Goal: Task Accomplishment & Management: Use online tool/utility

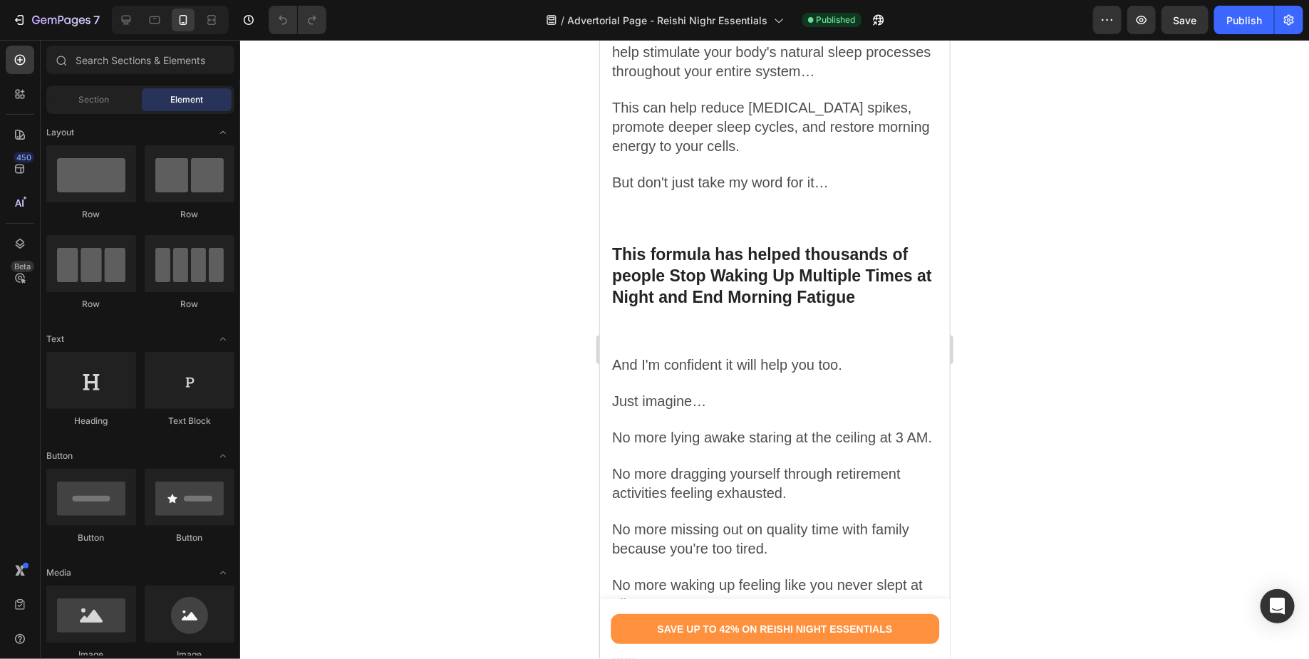
scroll to position [7731, 0]
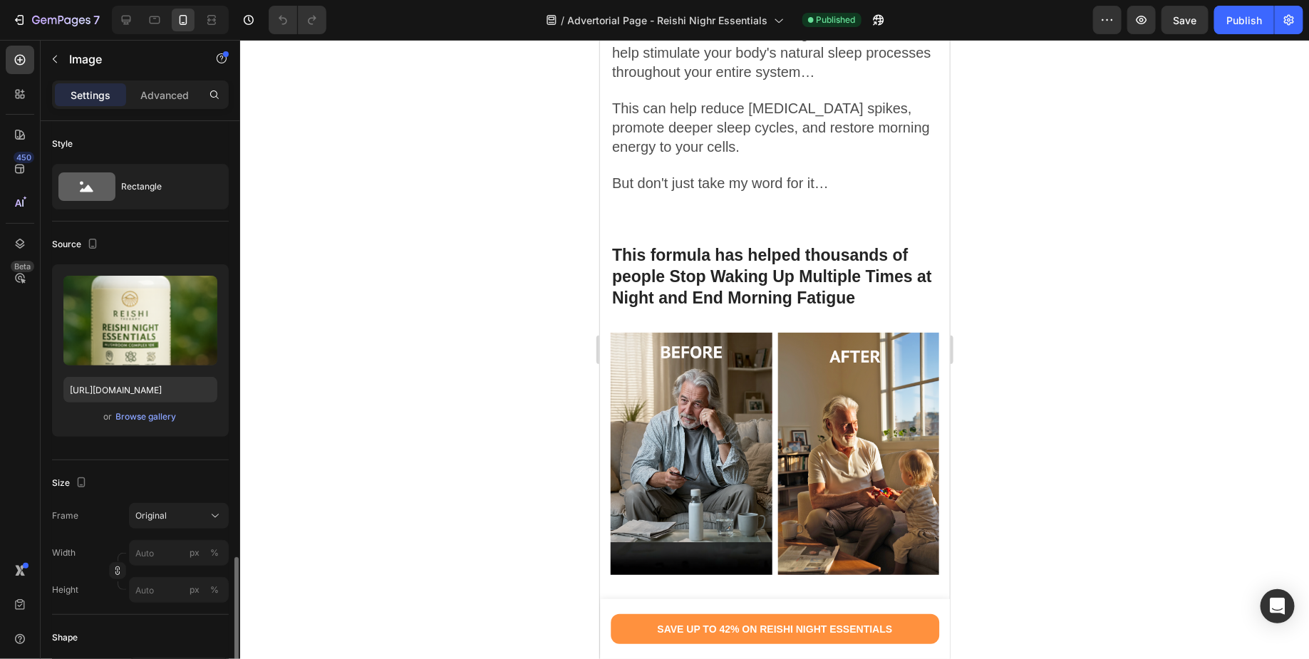
scroll to position [494, 0]
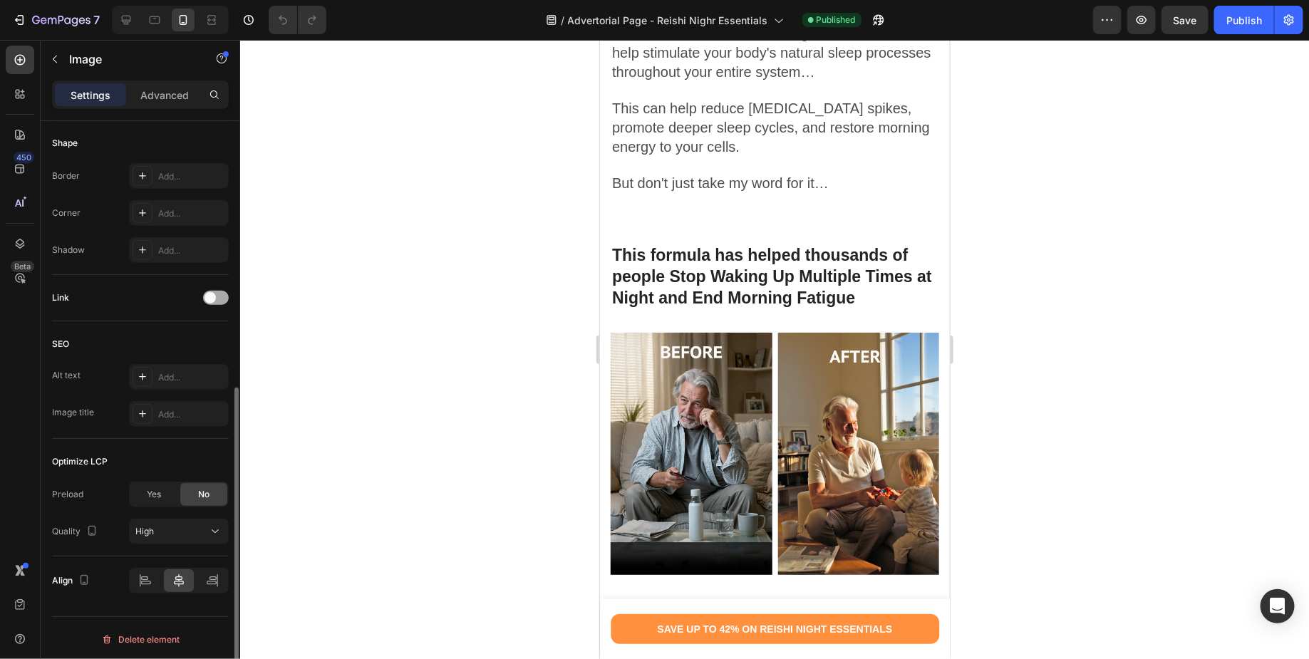
click at [219, 297] on div at bounding box center [216, 298] width 26 height 14
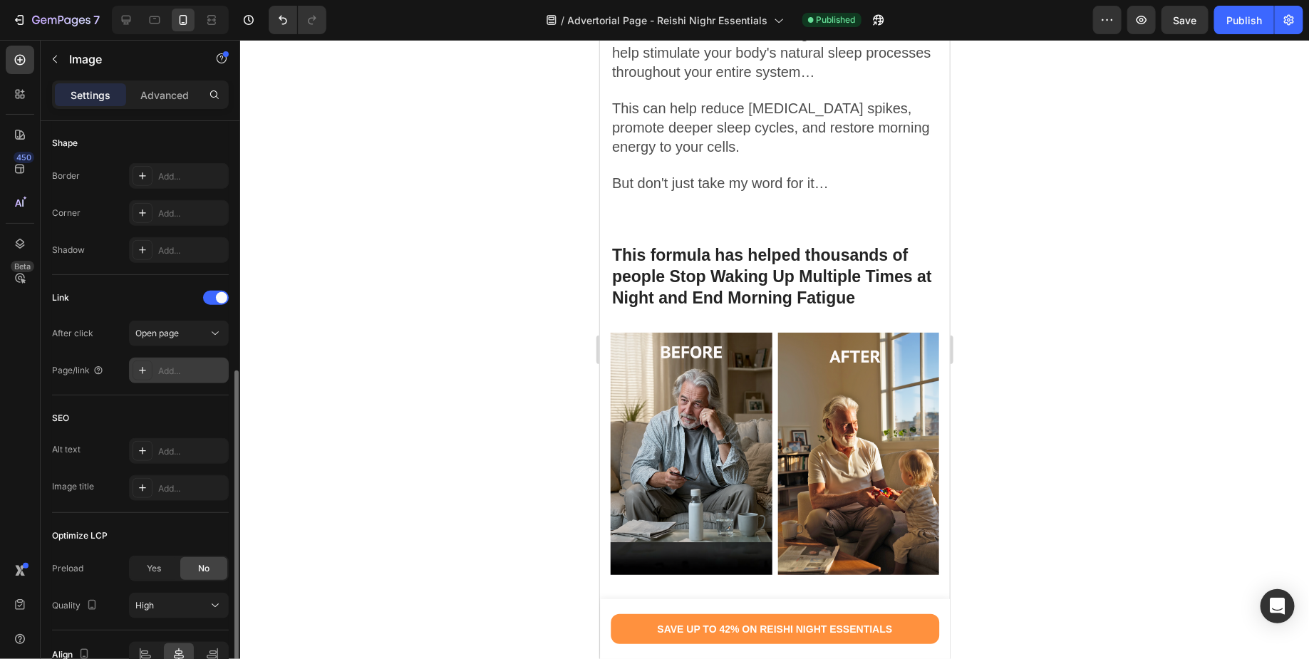
click at [190, 370] on div "Add..." at bounding box center [191, 371] width 67 height 13
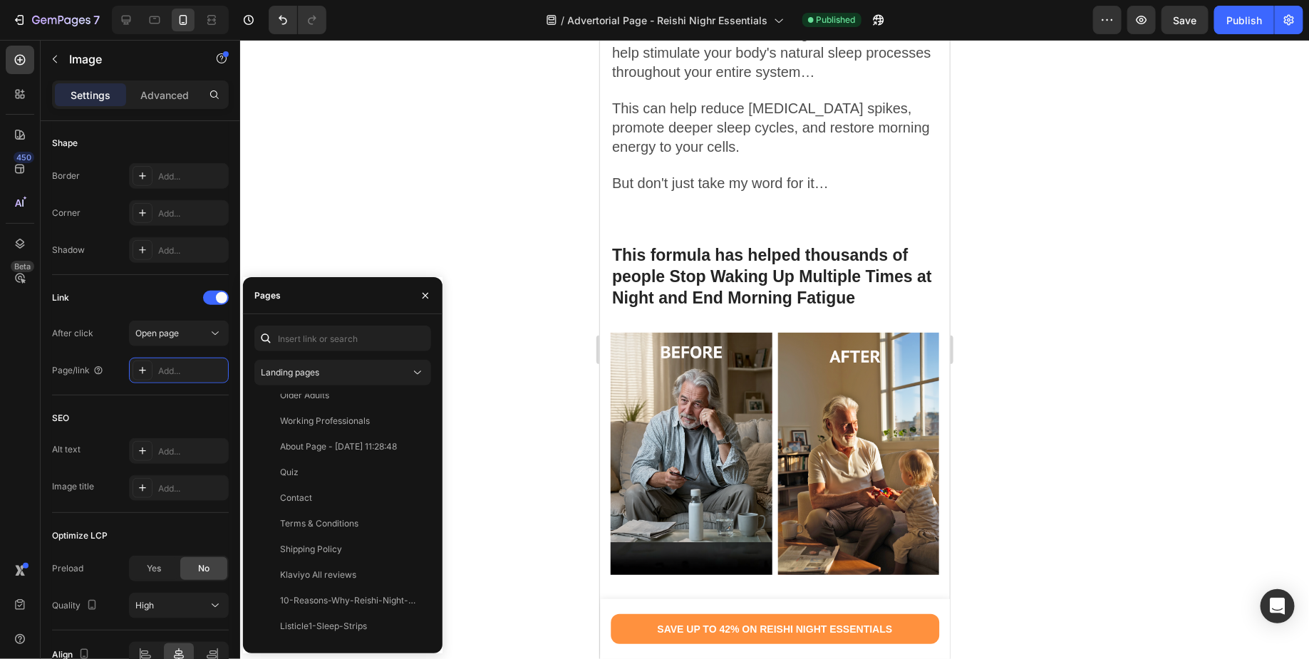
scroll to position [470, 0]
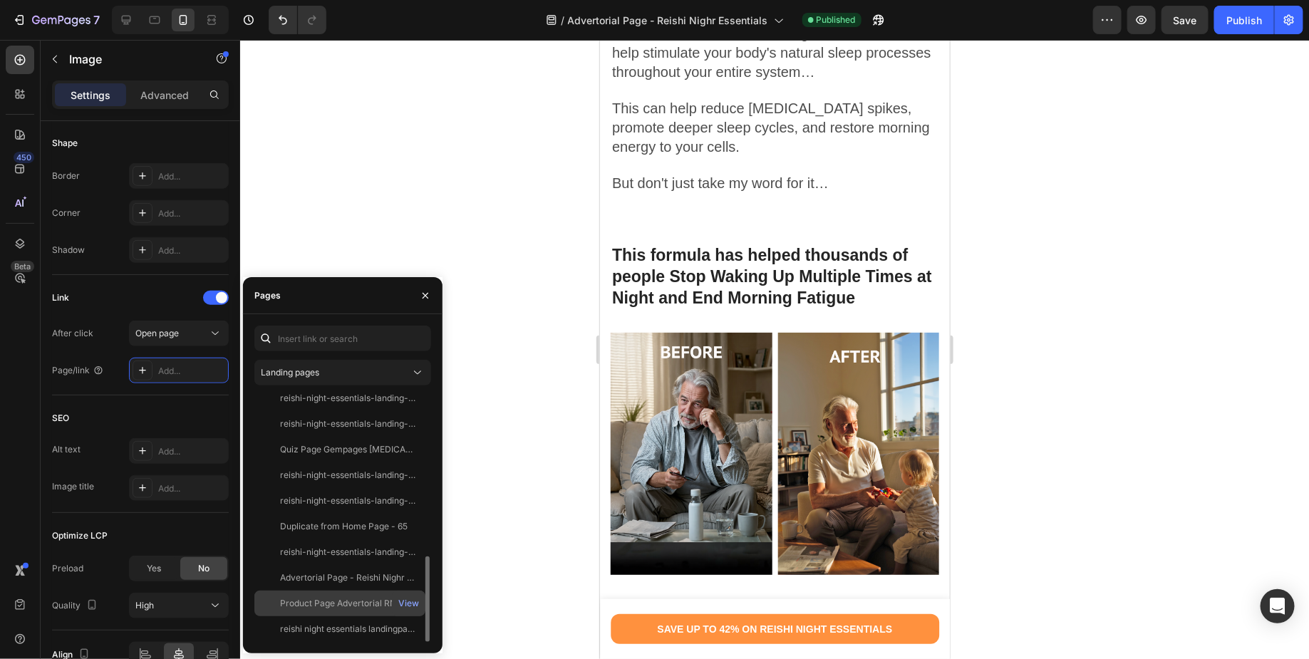
click at [357, 606] on div "Product Page Advertorial RNE" at bounding box center [340, 603] width 121 height 13
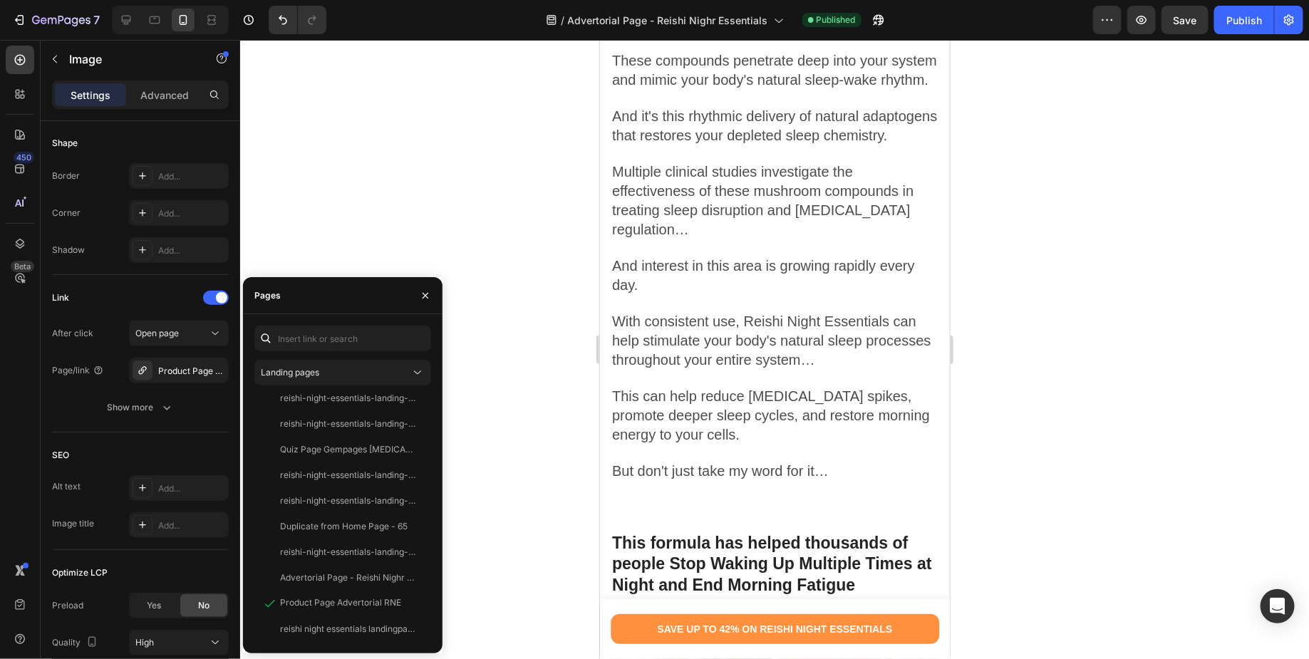
click at [518, 491] on div at bounding box center [774, 349] width 1069 height 619
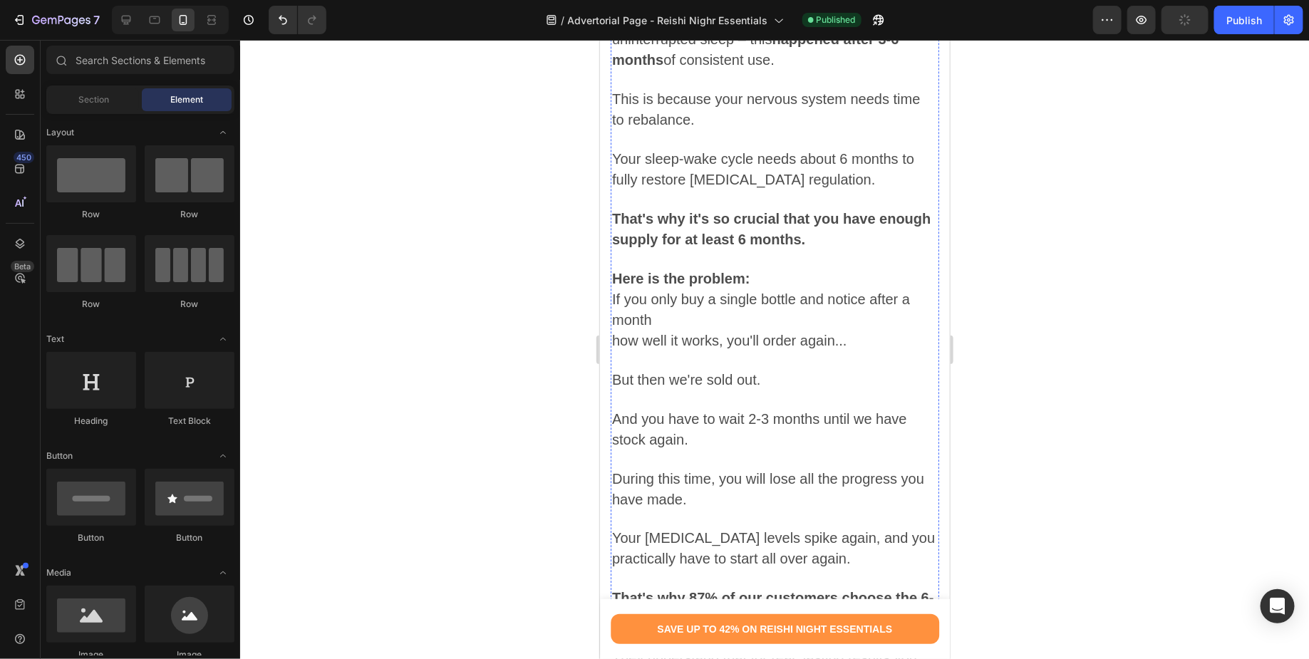
scroll to position [13925, 0]
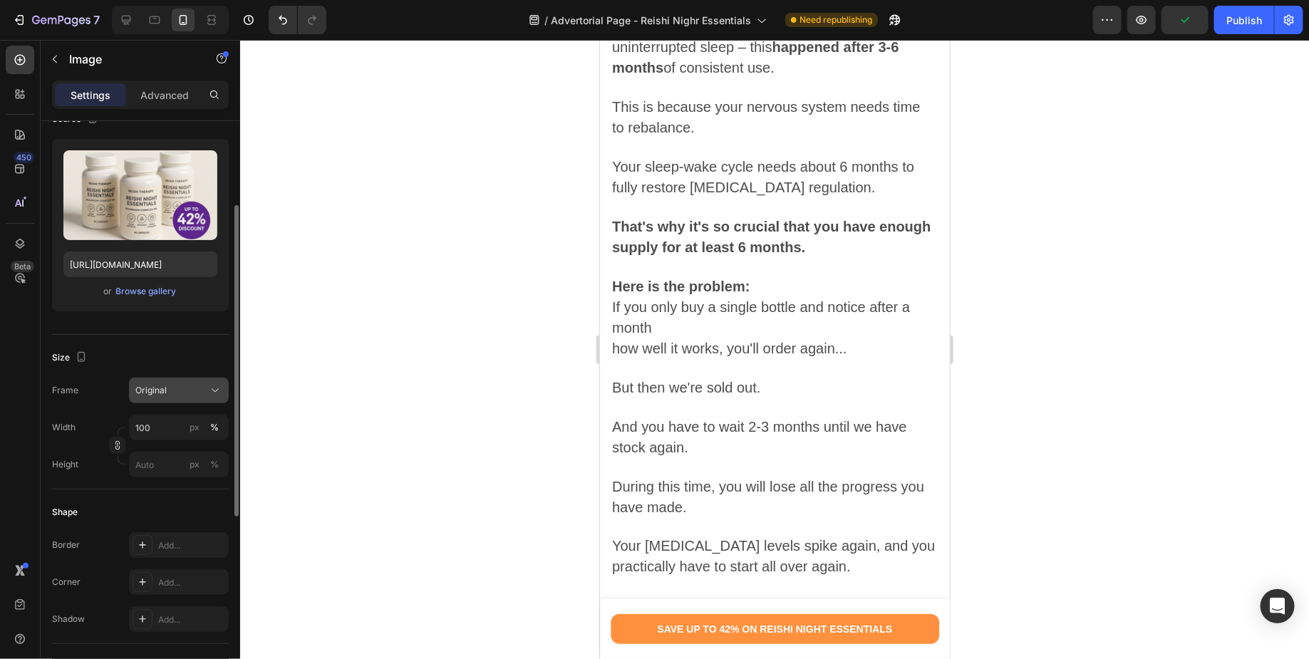
scroll to position [170, 0]
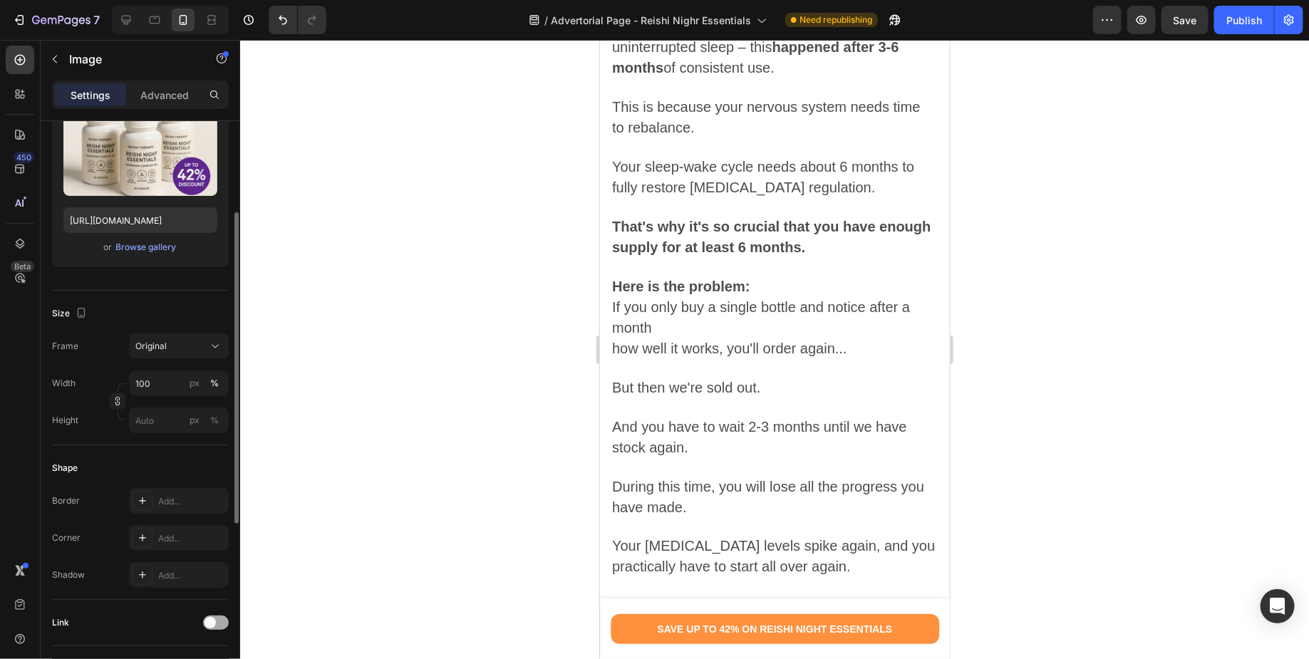
click at [224, 623] on div at bounding box center [216, 623] width 26 height 14
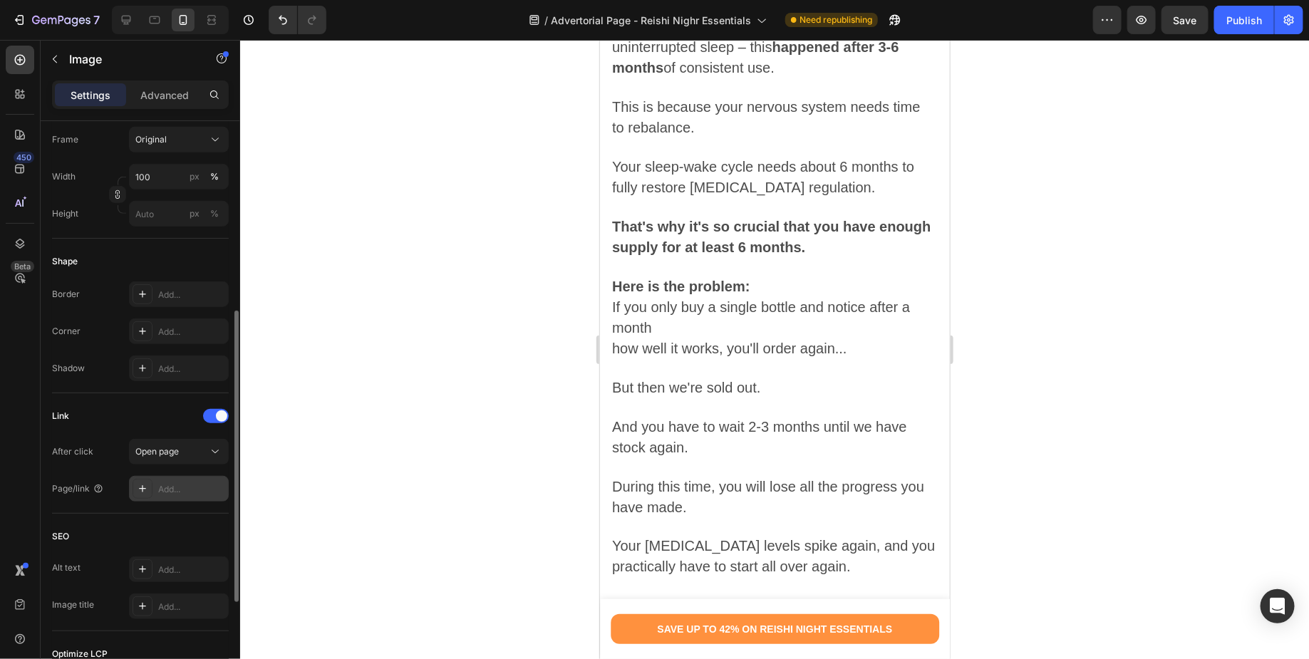
click at [176, 487] on div "Add..." at bounding box center [191, 489] width 67 height 13
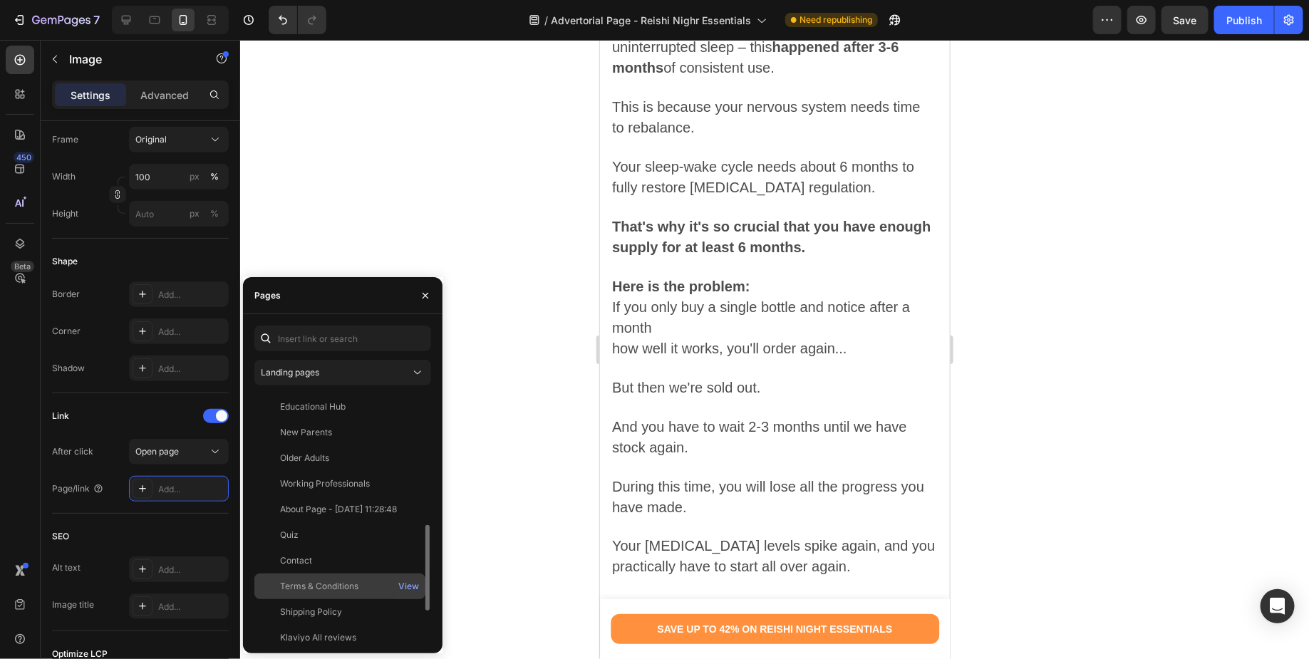
scroll to position [470, 0]
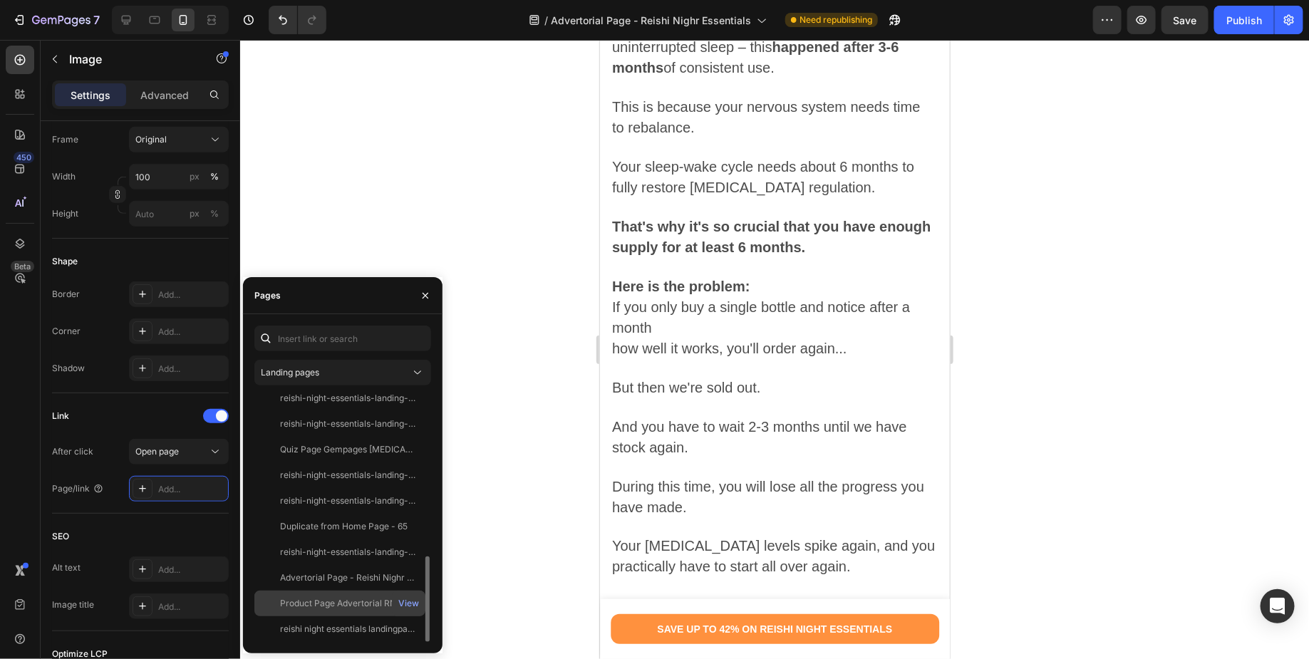
click at [343, 607] on div "Product Page Advertorial RNE" at bounding box center [340, 603] width 121 height 13
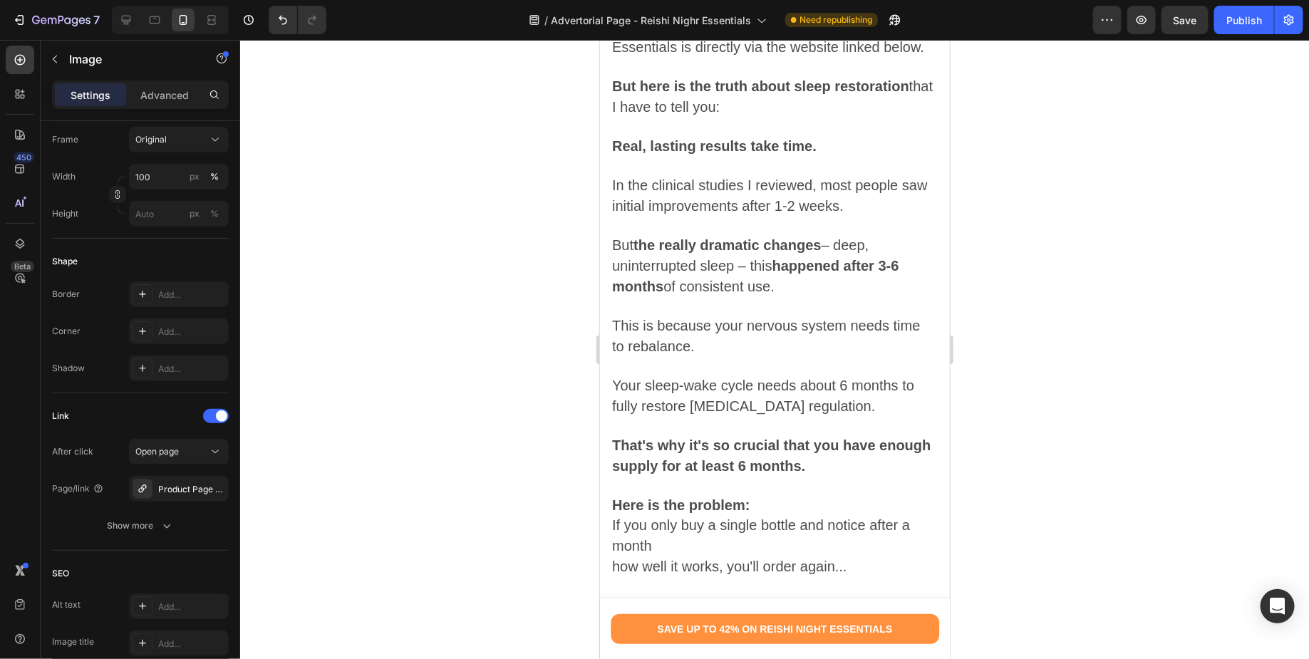
click at [517, 548] on div at bounding box center [774, 349] width 1069 height 619
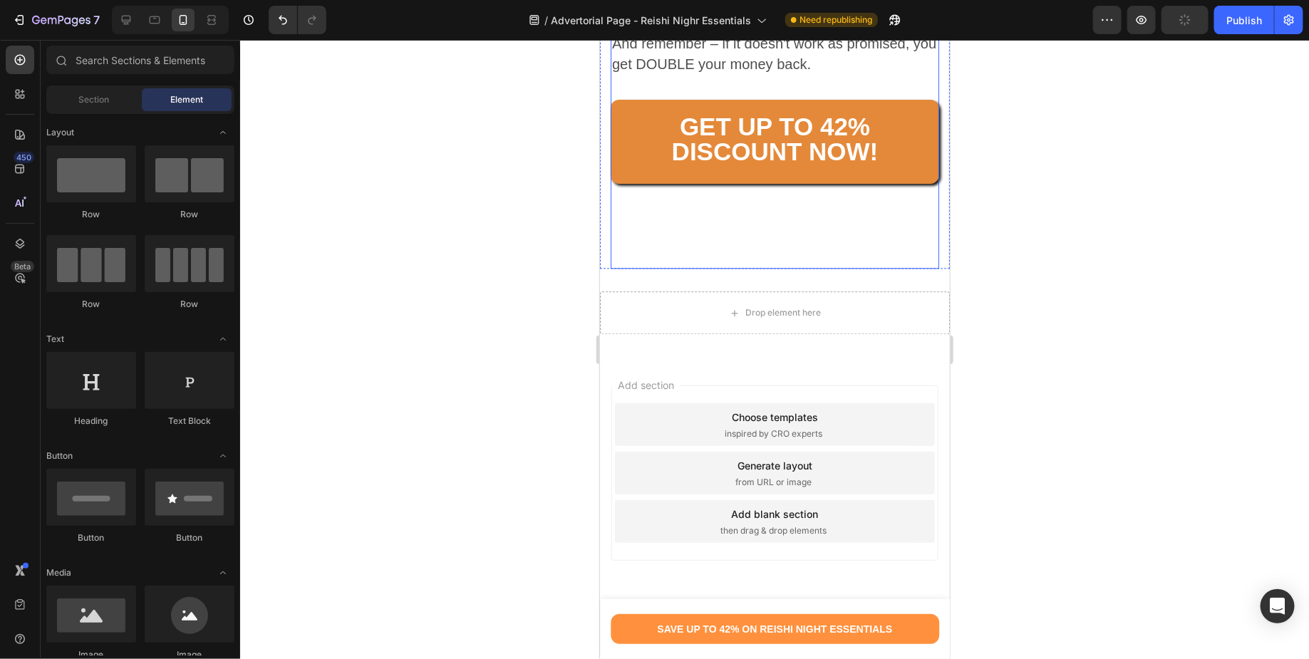
scroll to position [21507, 0]
click at [1235, 31] on button "Publish" at bounding box center [1244, 20] width 60 height 28
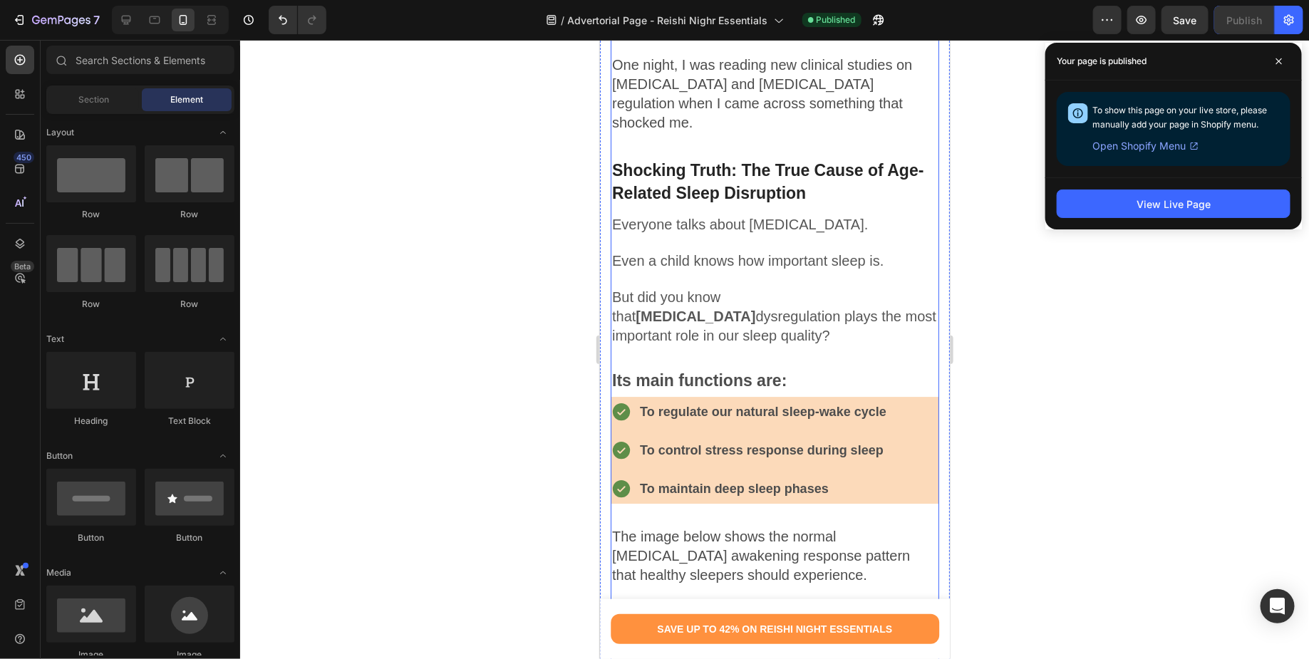
scroll to position [2025, 0]
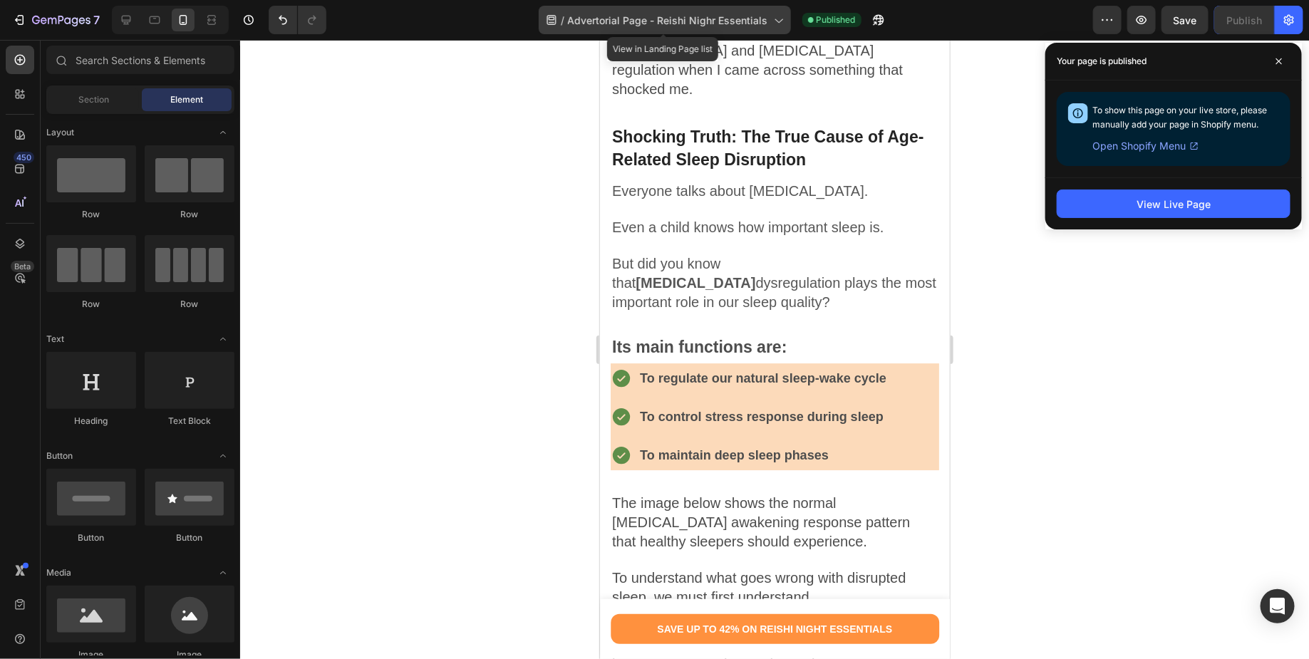
click at [641, 19] on span "Advertorial Page - Reishi Nighr Essentials" at bounding box center [668, 20] width 200 height 15
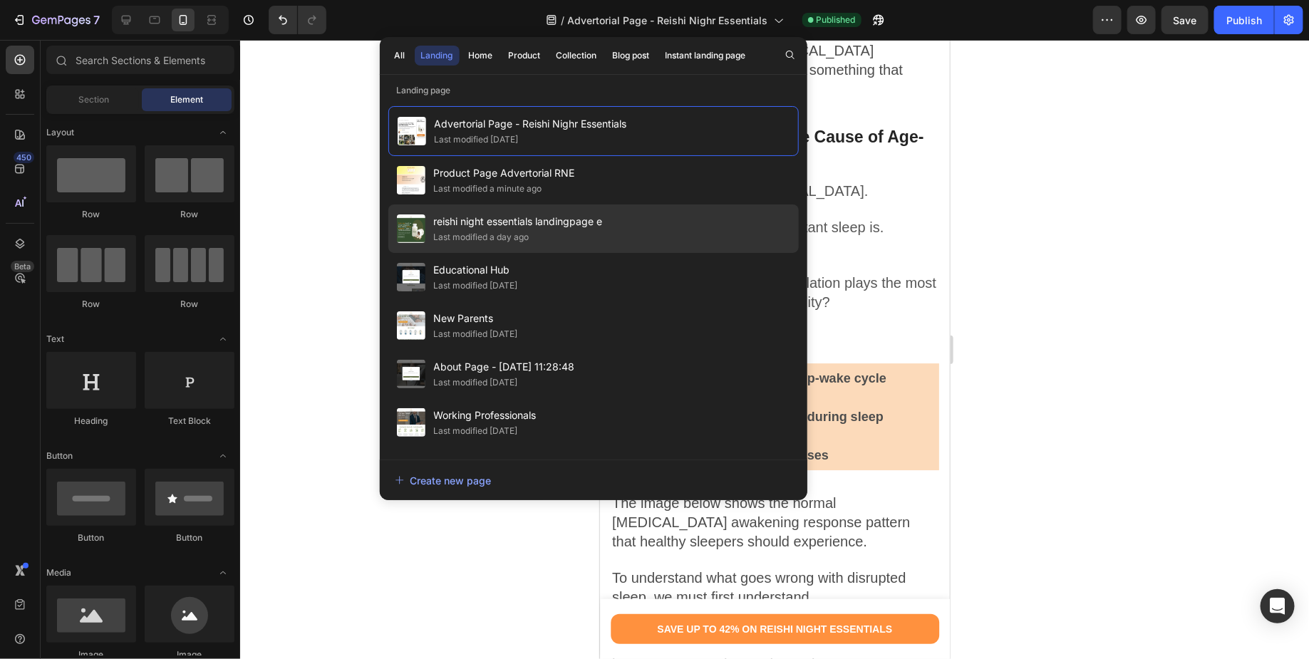
click at [511, 213] on span "reishi night essentials landingpage e" at bounding box center [518, 221] width 169 height 17
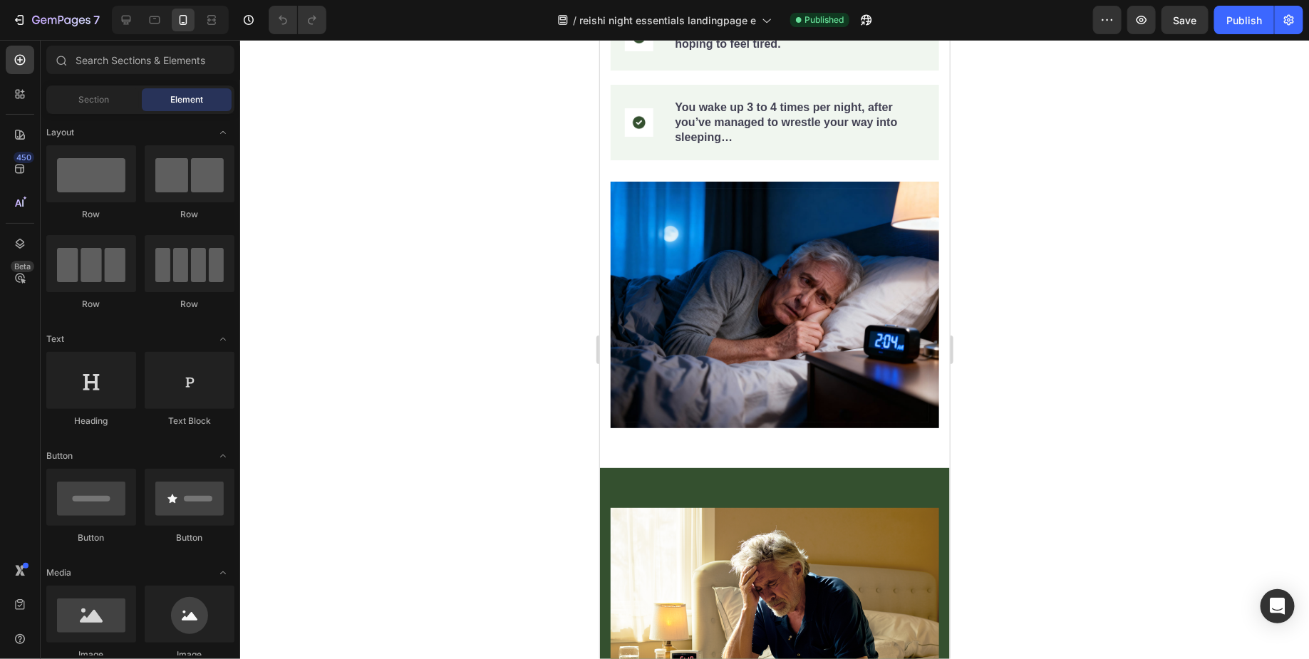
scroll to position [969, 0]
click at [687, 232] on img at bounding box center [774, 305] width 328 height 247
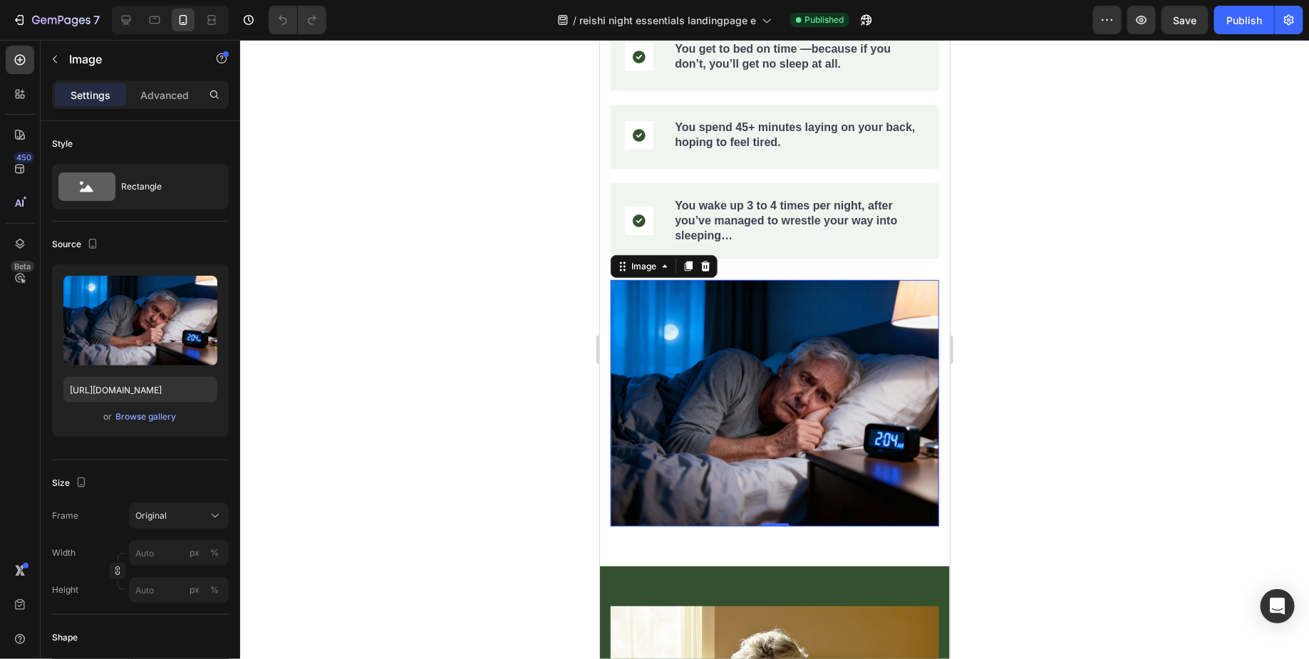
scroll to position [911, 0]
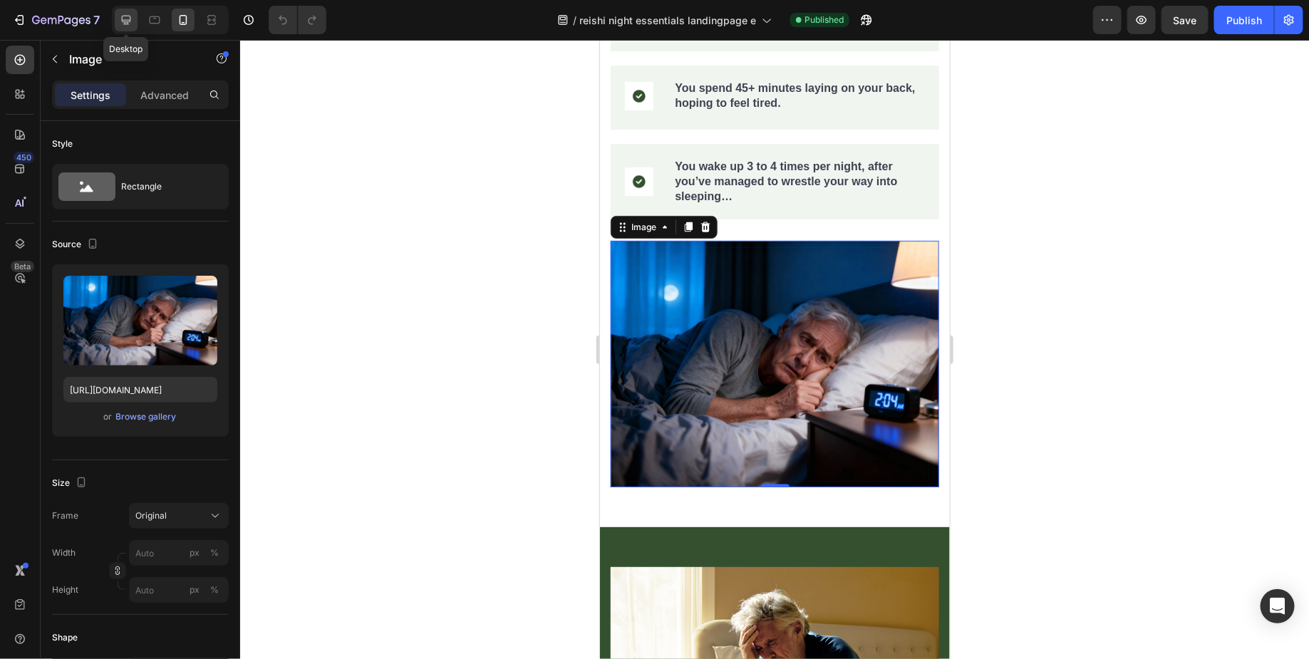
click at [131, 23] on icon at bounding box center [126, 20] width 14 height 14
type input "100"
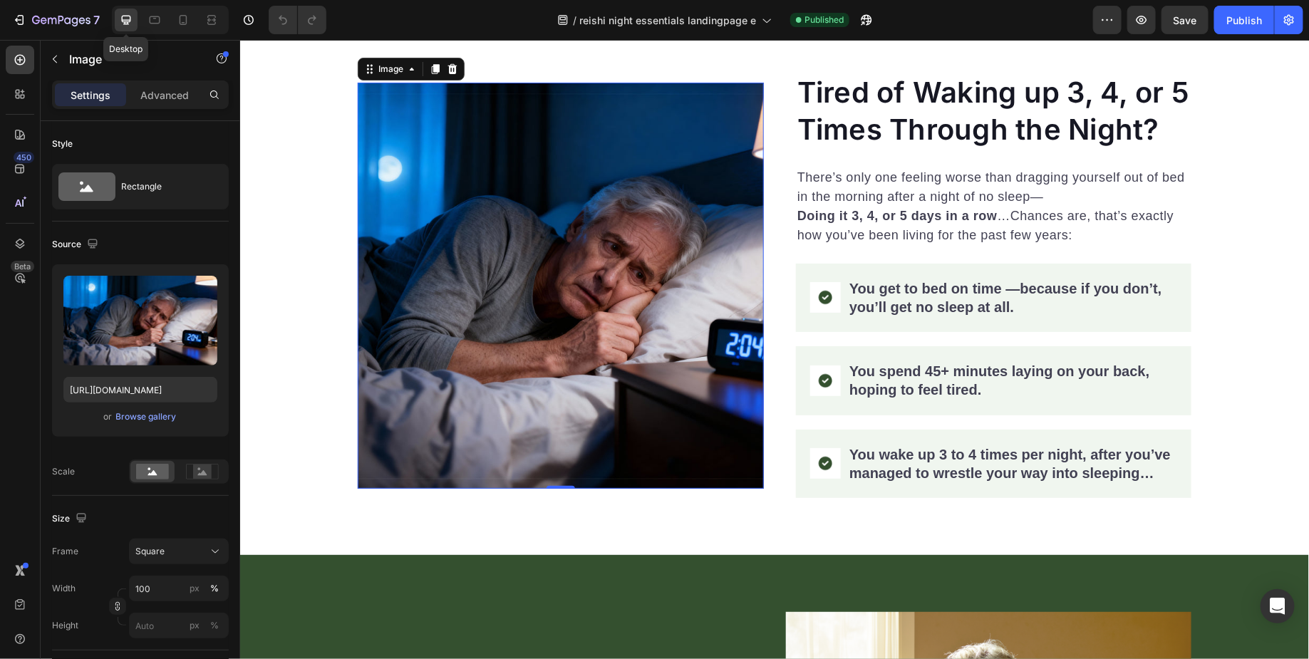
scroll to position [647, 0]
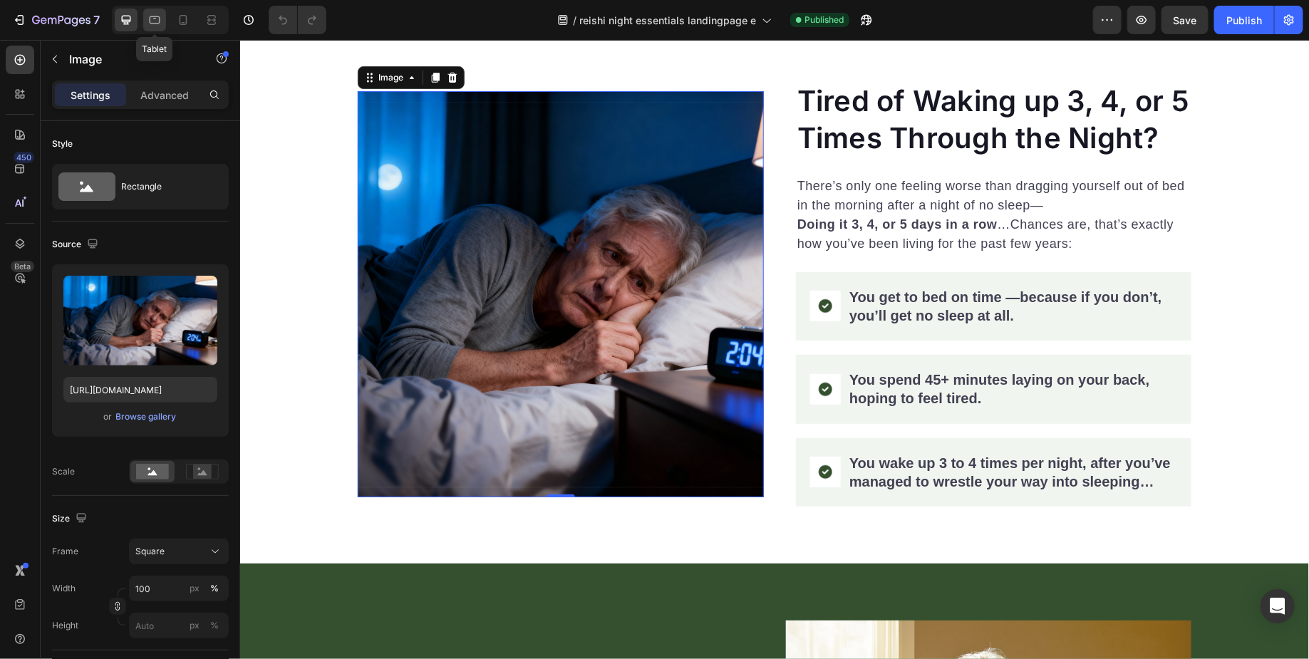
click at [152, 20] on icon at bounding box center [154, 20] width 14 height 14
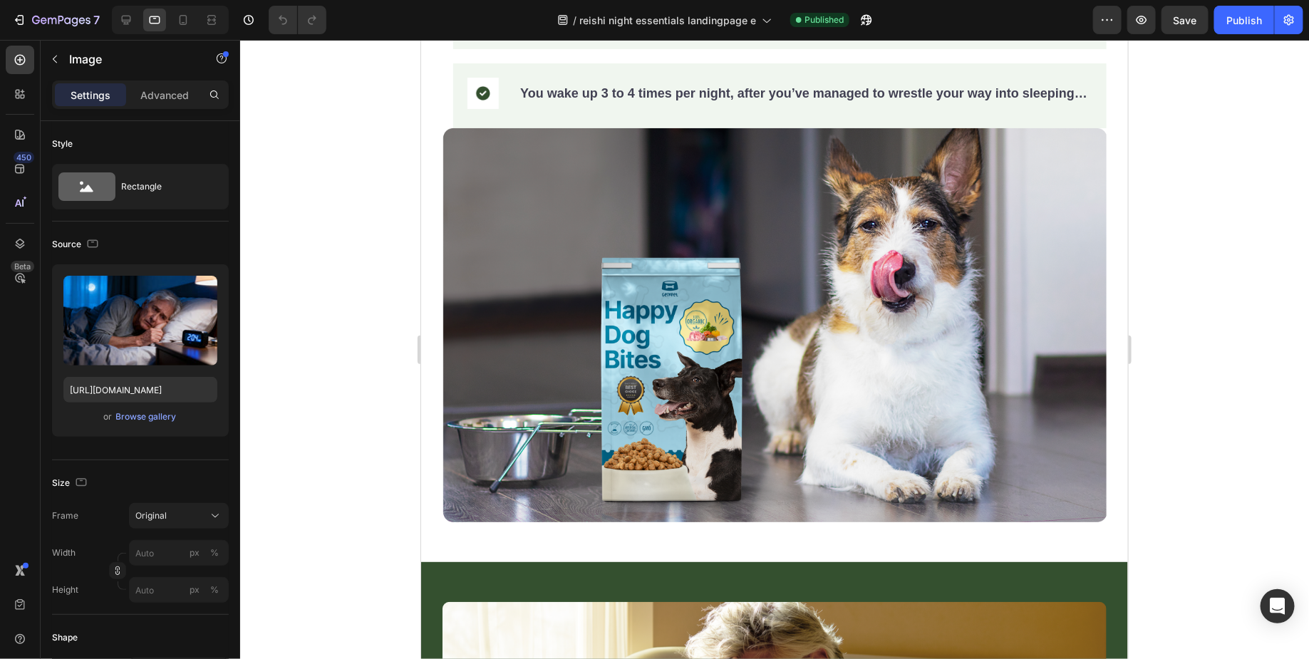
scroll to position [985, 0]
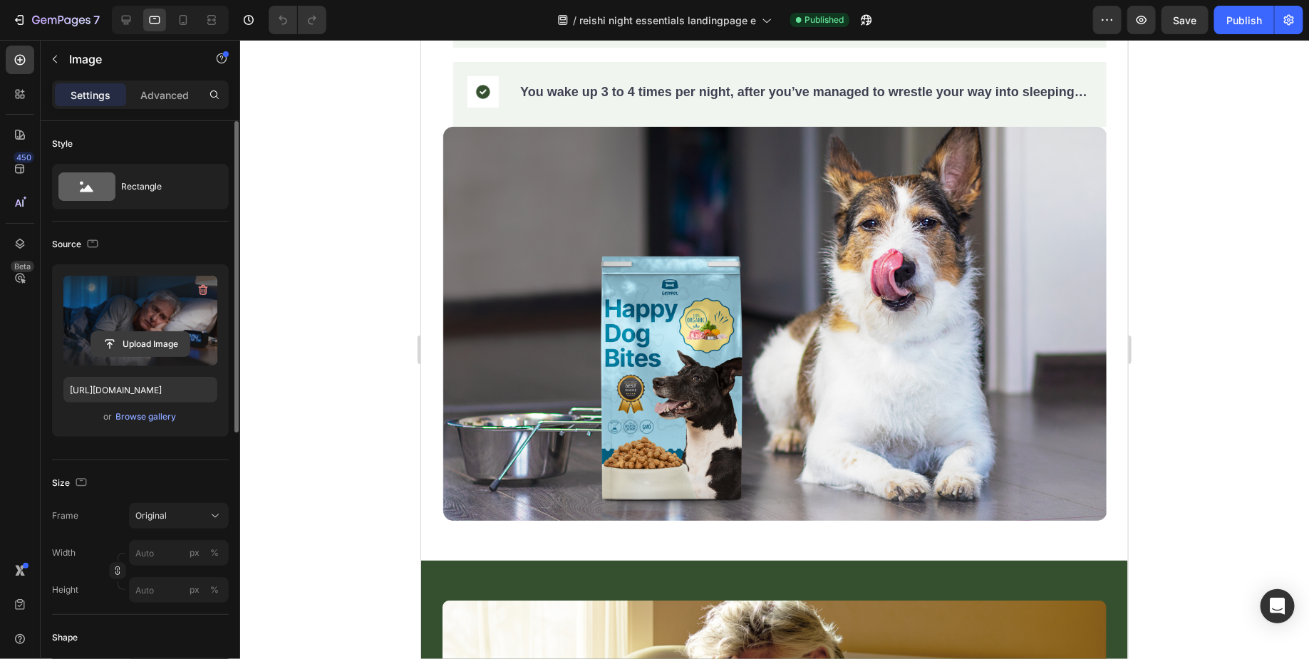
click at [142, 347] on input "file" at bounding box center [140, 344] width 98 height 24
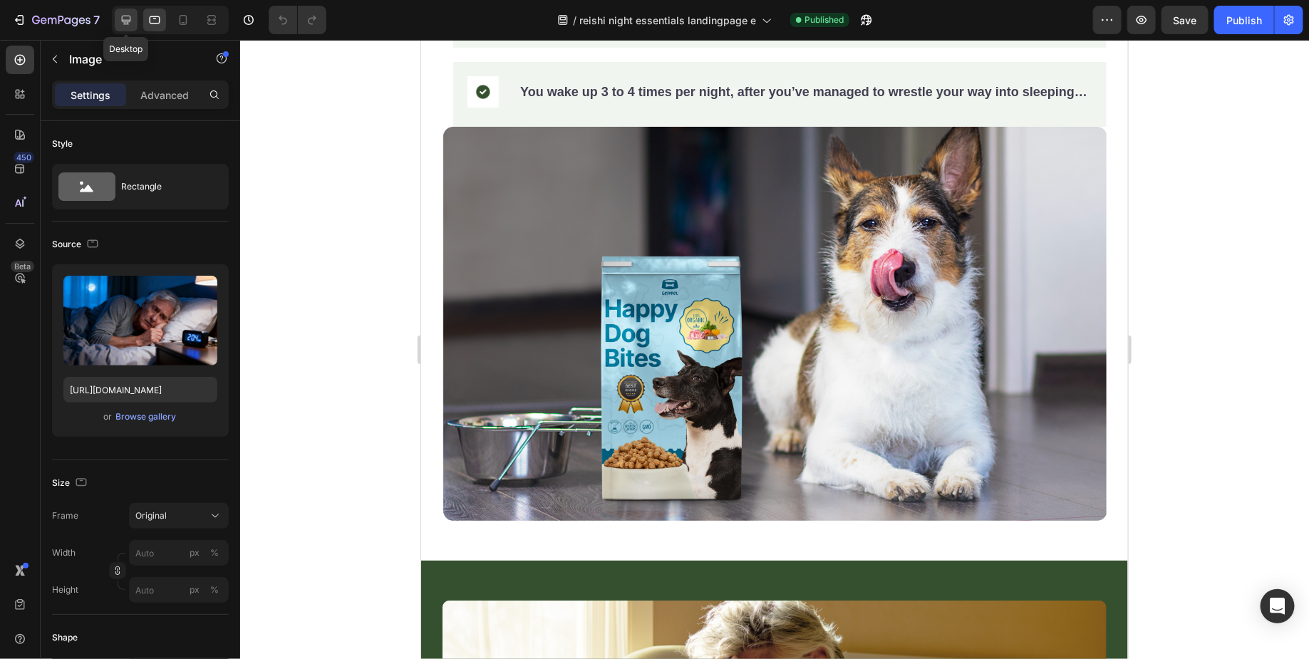
click at [126, 24] on icon at bounding box center [126, 20] width 9 height 9
type input "100"
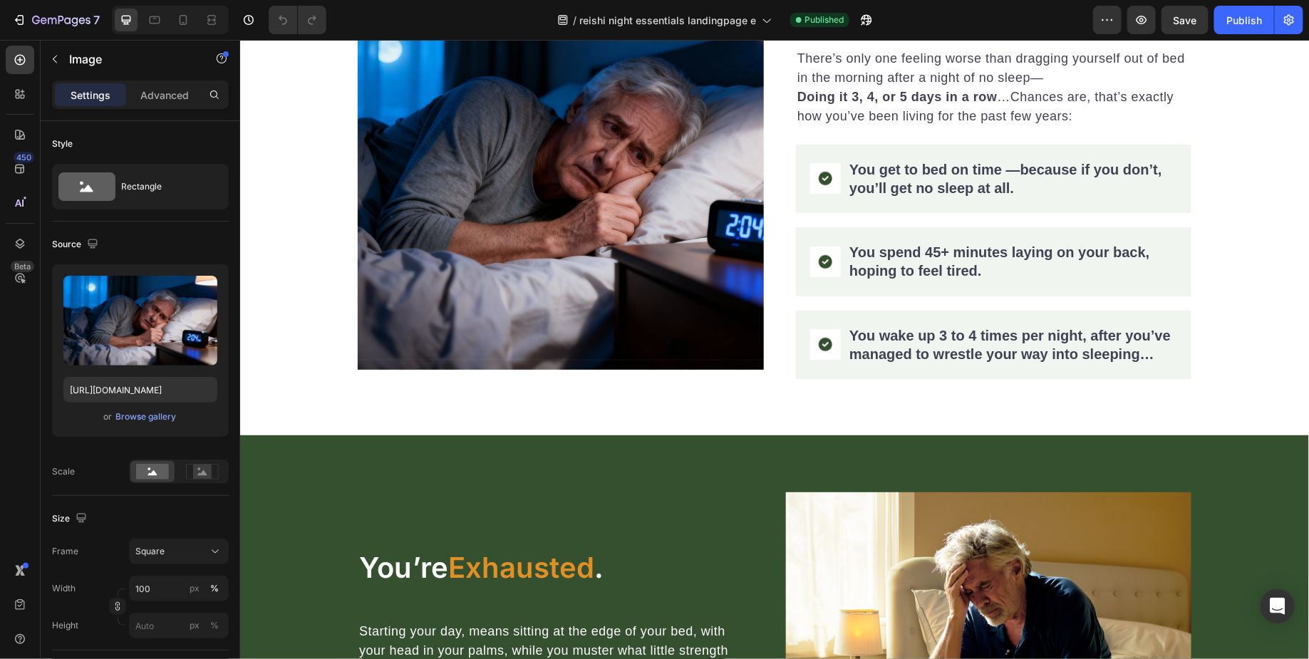
scroll to position [772, 0]
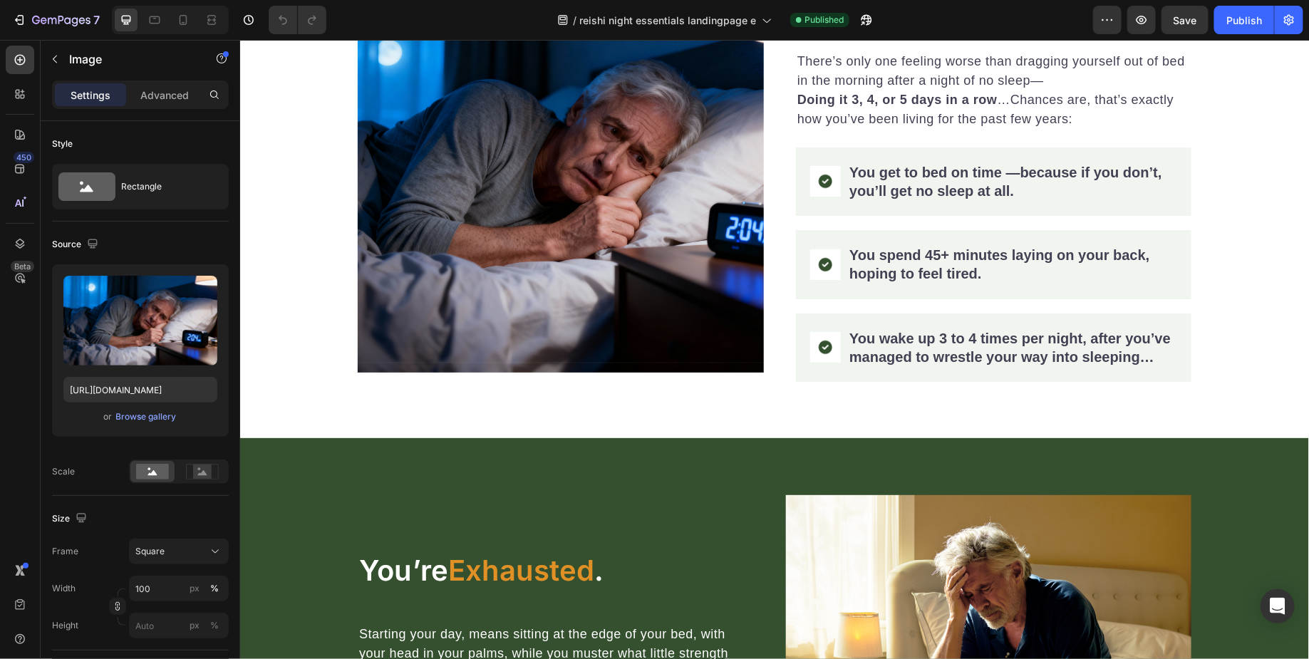
click at [603, 218] on img at bounding box center [560, 169] width 406 height 406
click at [502, 204] on img at bounding box center [560, 169] width 406 height 406
click at [128, 392] on input "[URL][DOMAIN_NAME]" at bounding box center [140, 390] width 154 height 26
click at [160, 26] on icon at bounding box center [154, 20] width 14 height 14
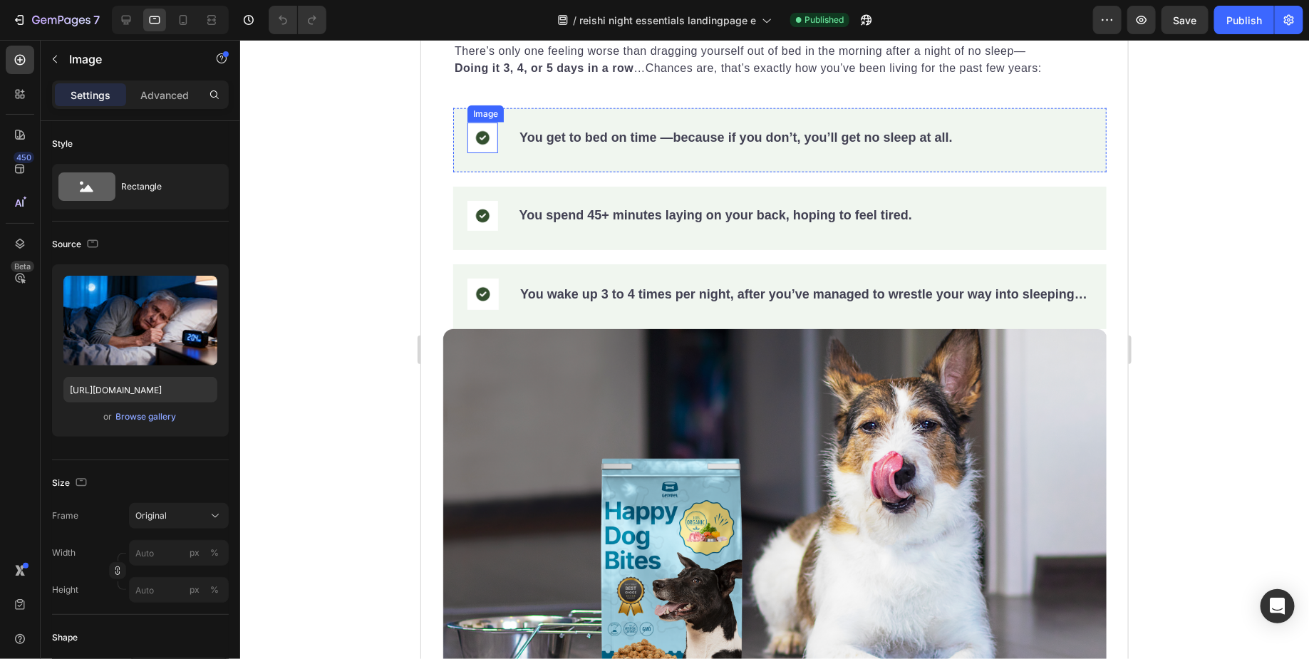
scroll to position [780, 0]
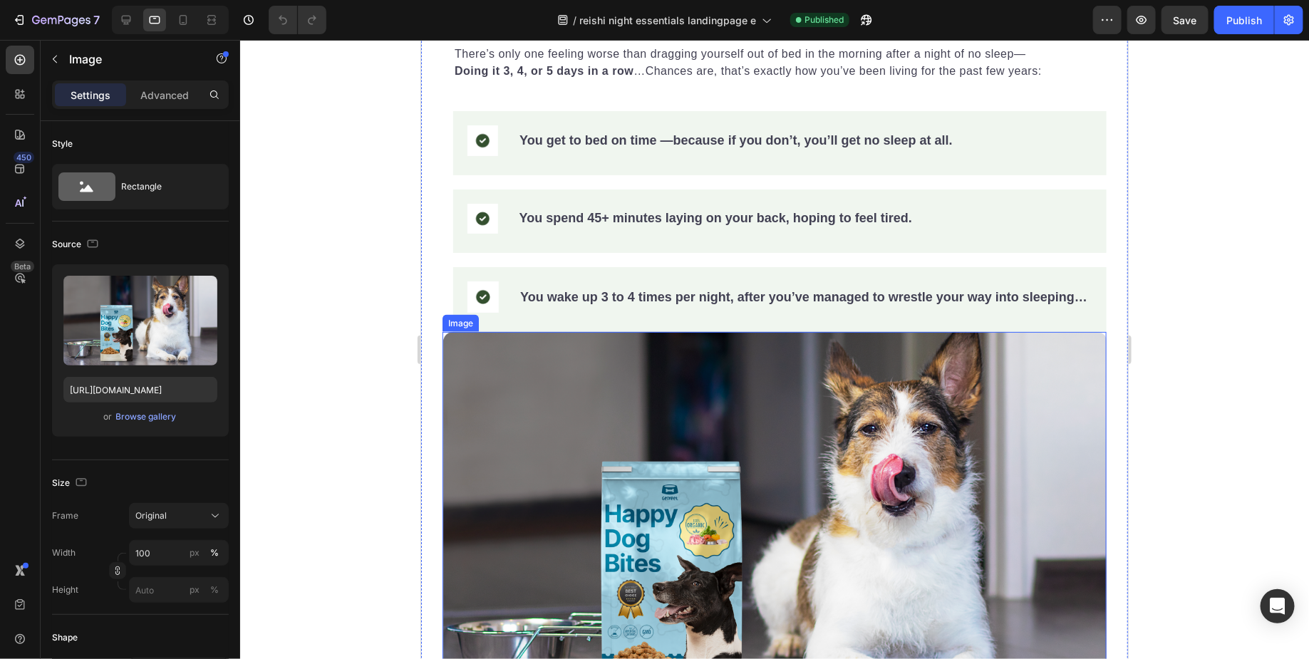
click at [655, 470] on img at bounding box center [774, 528] width 664 height 394
click at [142, 386] on input "[URL][DOMAIN_NAME]" at bounding box center [140, 390] width 154 height 26
paste input "[DOMAIN_NAME][URL]"
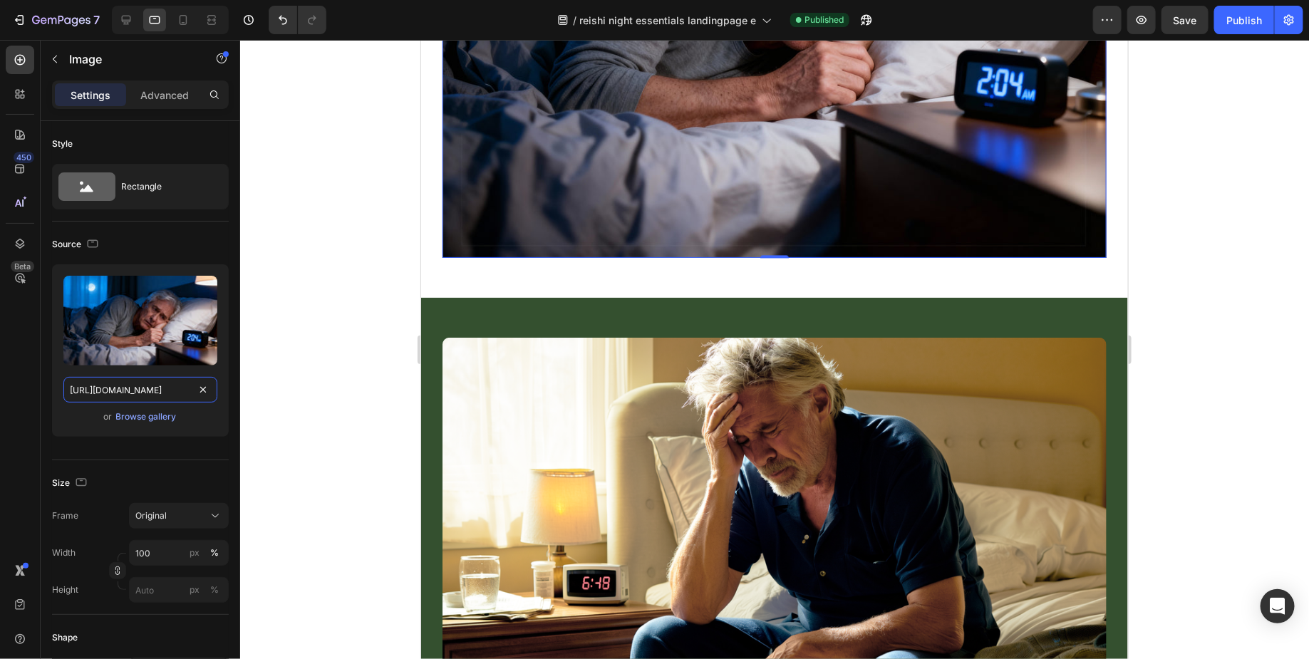
scroll to position [1363, 0]
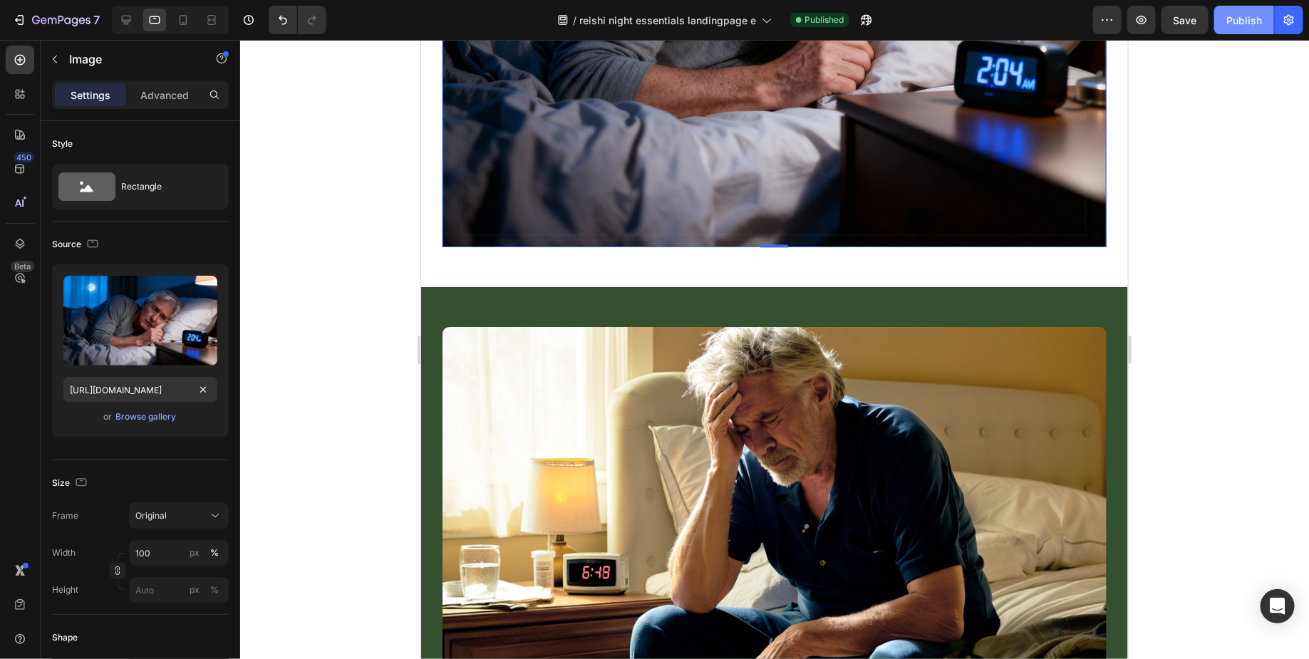
click at [1238, 30] on button "Publish" at bounding box center [1244, 20] width 60 height 28
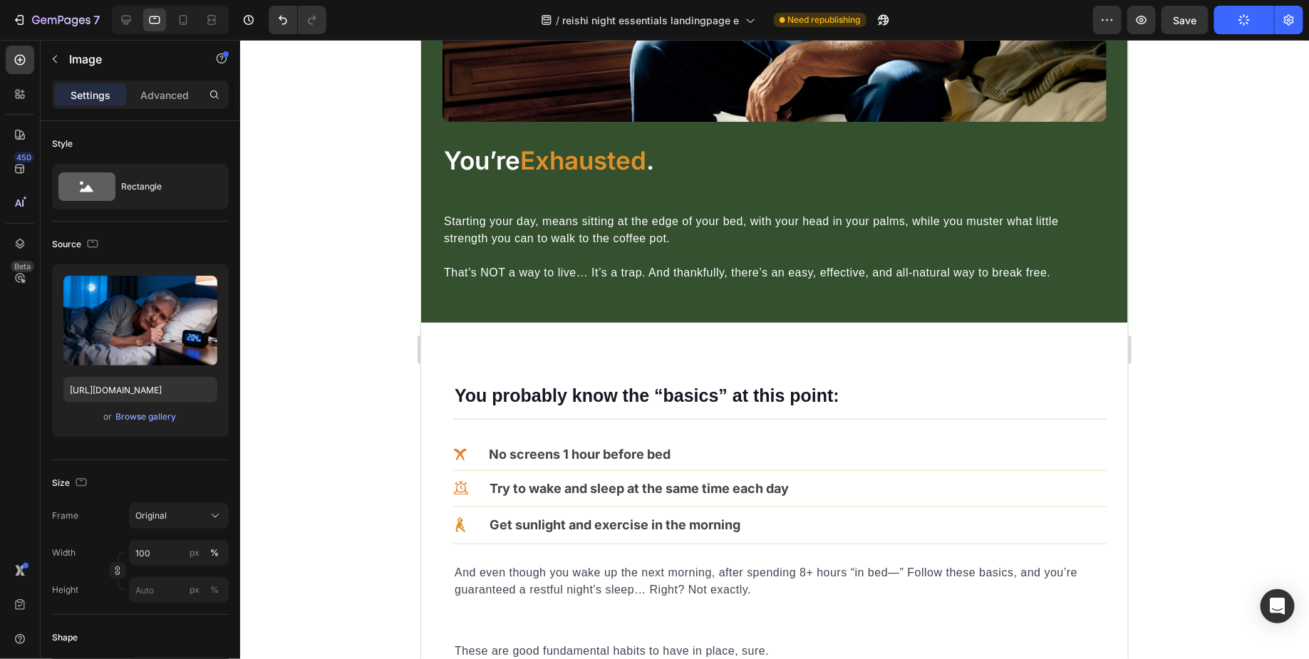
scroll to position [1967, 0]
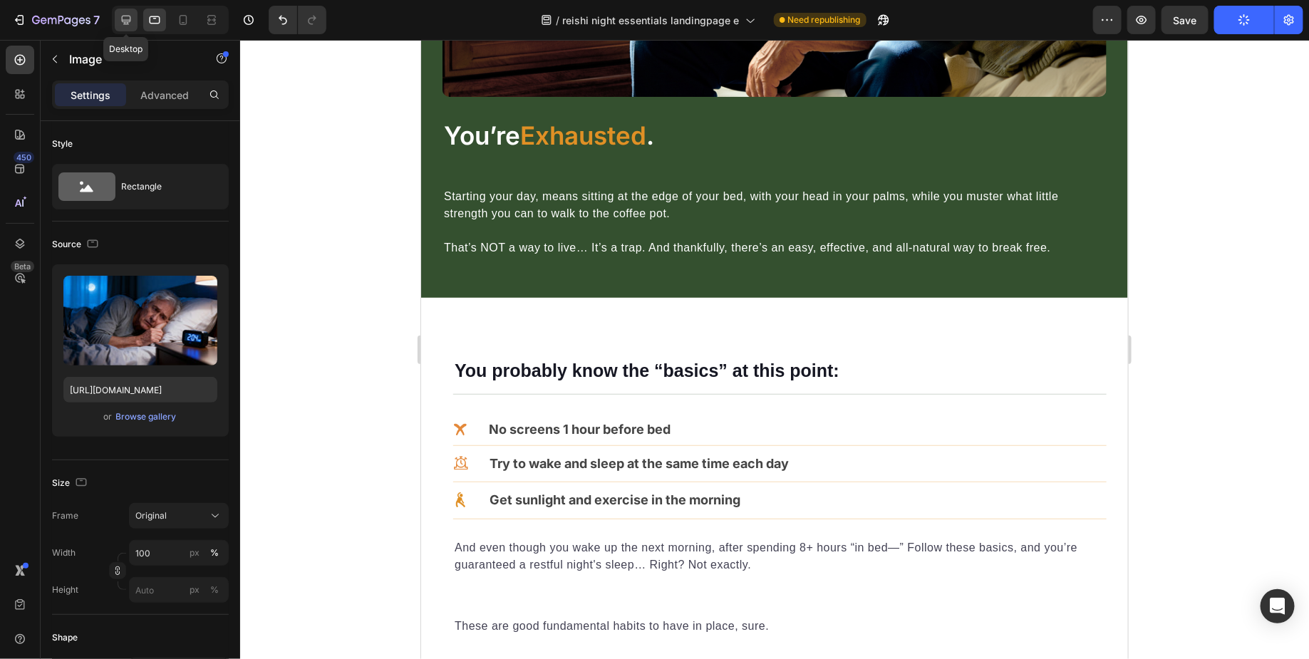
click at [120, 22] on icon at bounding box center [126, 20] width 14 height 14
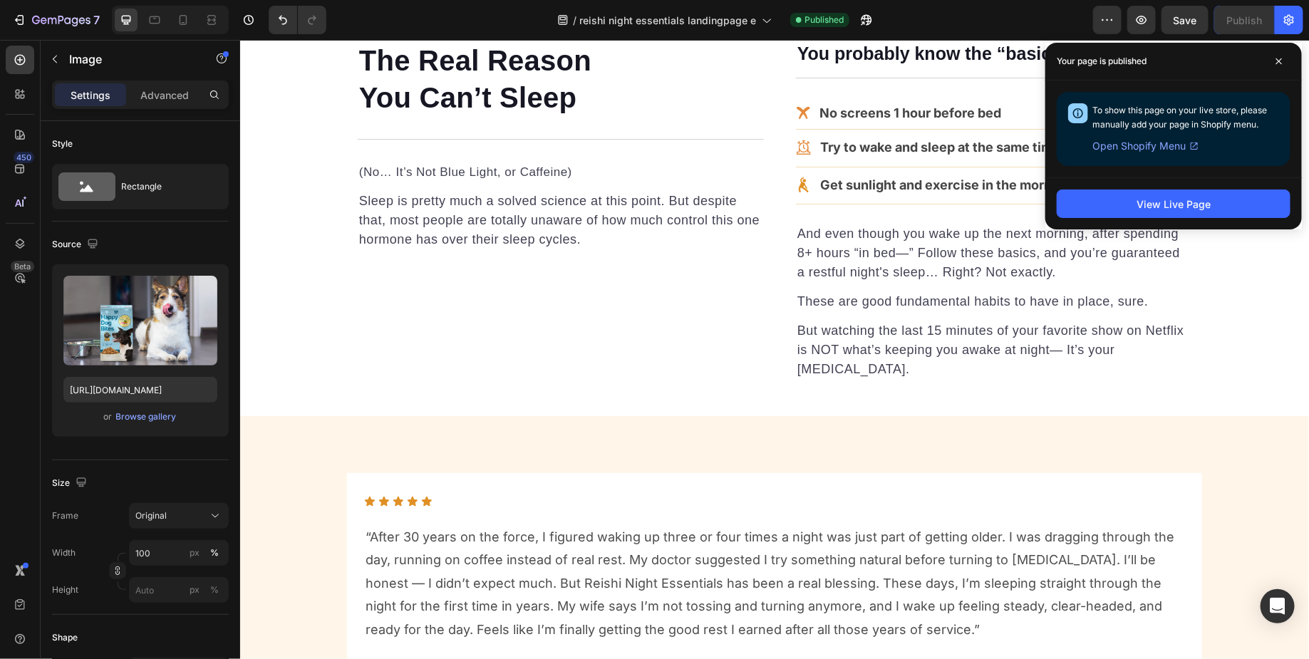
scroll to position [1877, 0]
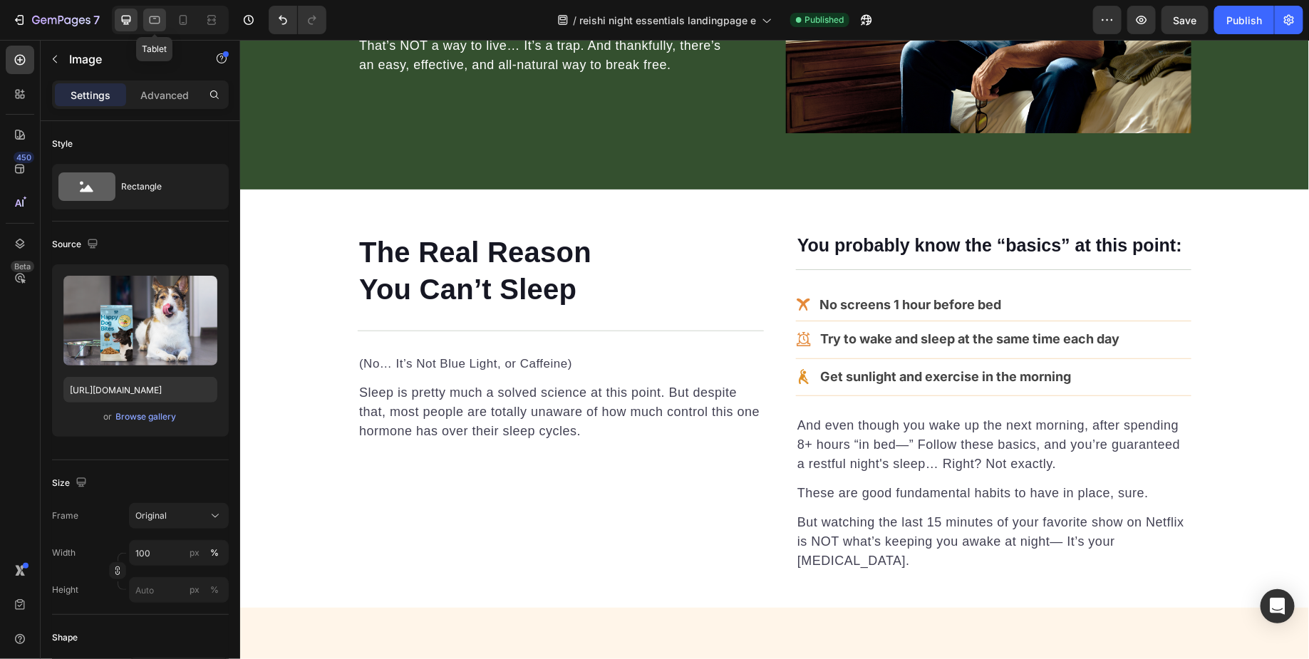
click at [151, 24] on icon at bounding box center [154, 20] width 14 height 14
type input "[URL][DOMAIN_NAME]"
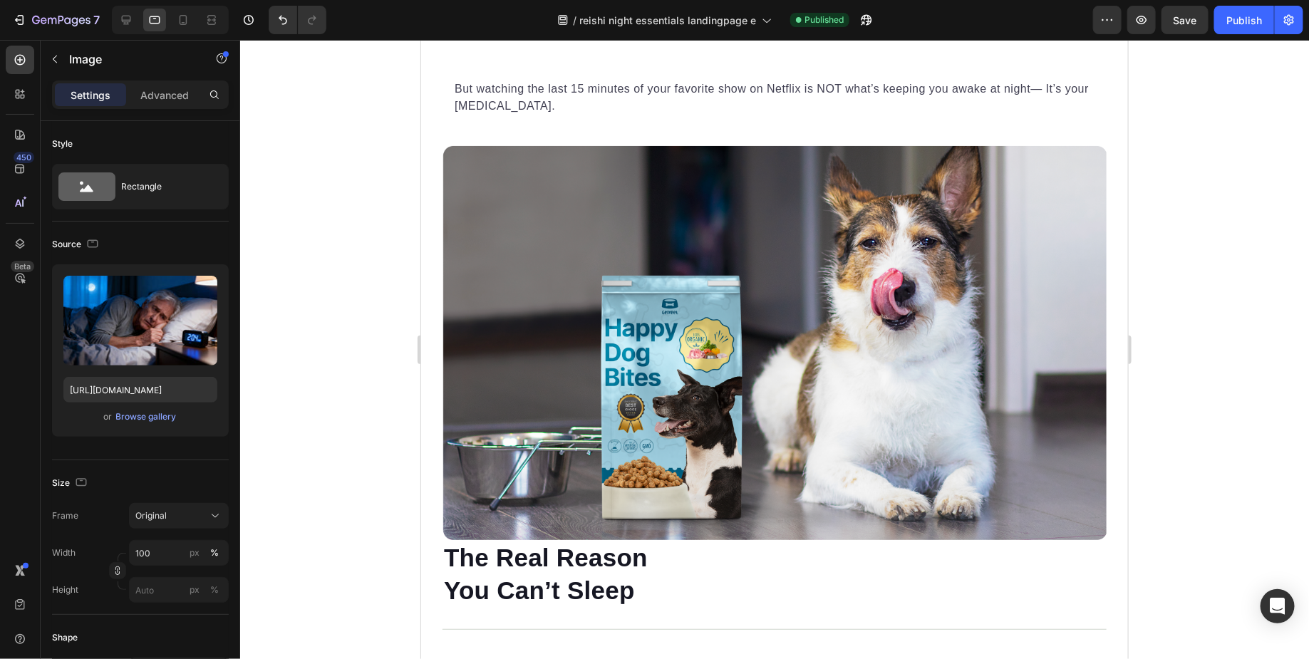
scroll to position [2537, 0]
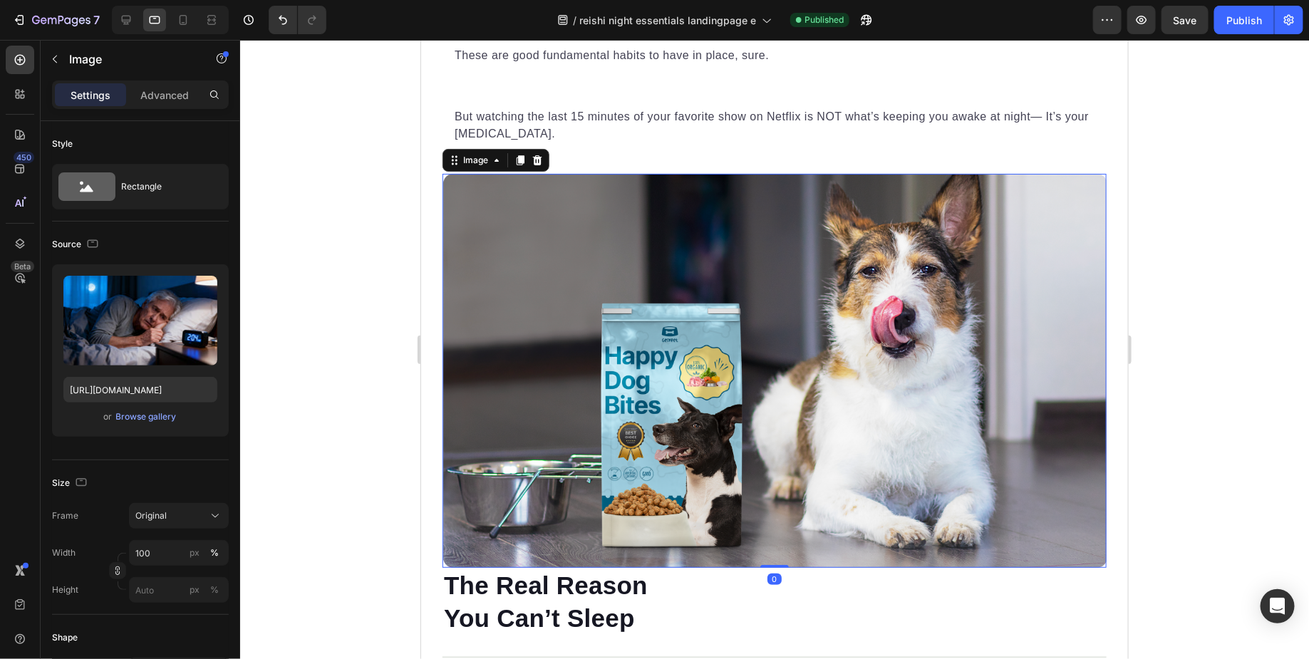
click at [619, 279] on img at bounding box center [774, 370] width 664 height 394
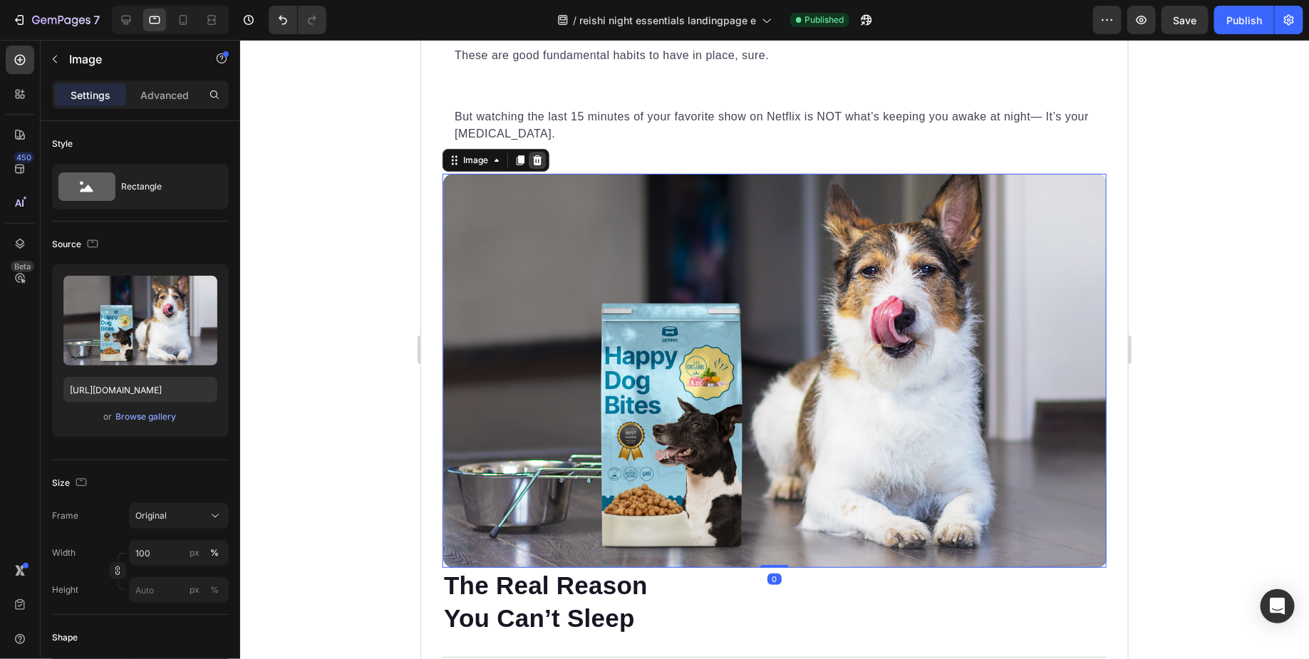
click at [536, 157] on icon at bounding box center [536, 160] width 9 height 10
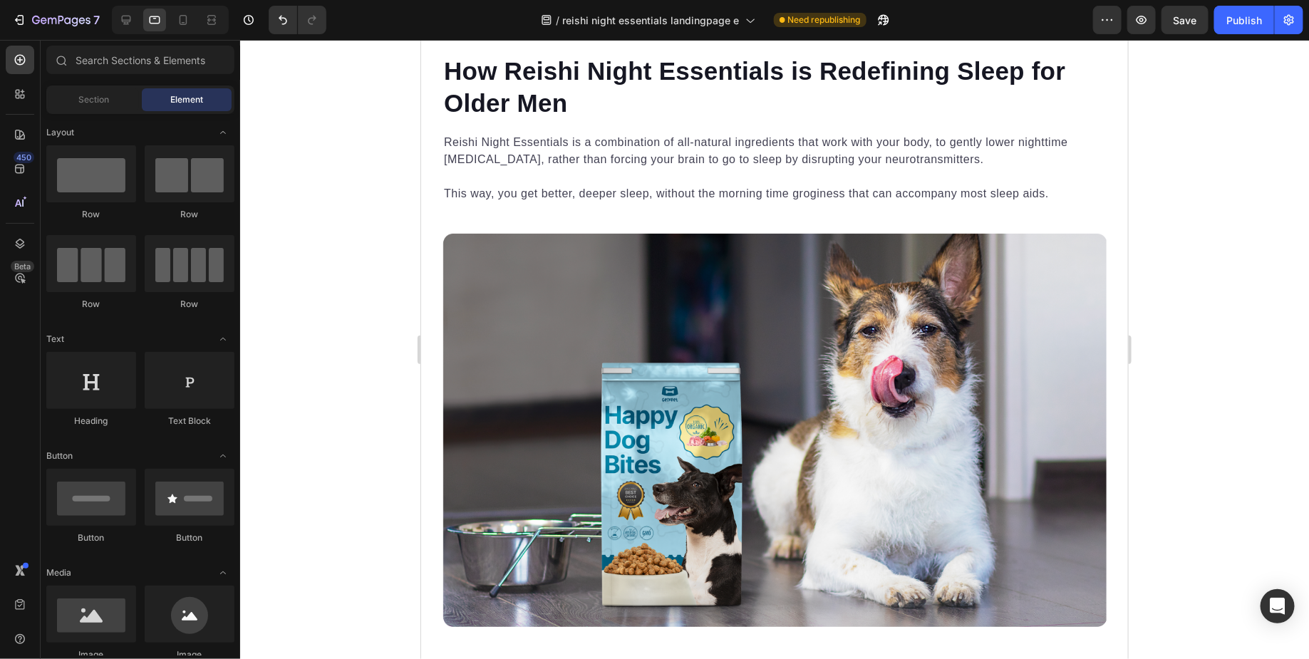
scroll to position [4865, 0]
click at [128, 20] on icon at bounding box center [126, 20] width 9 height 9
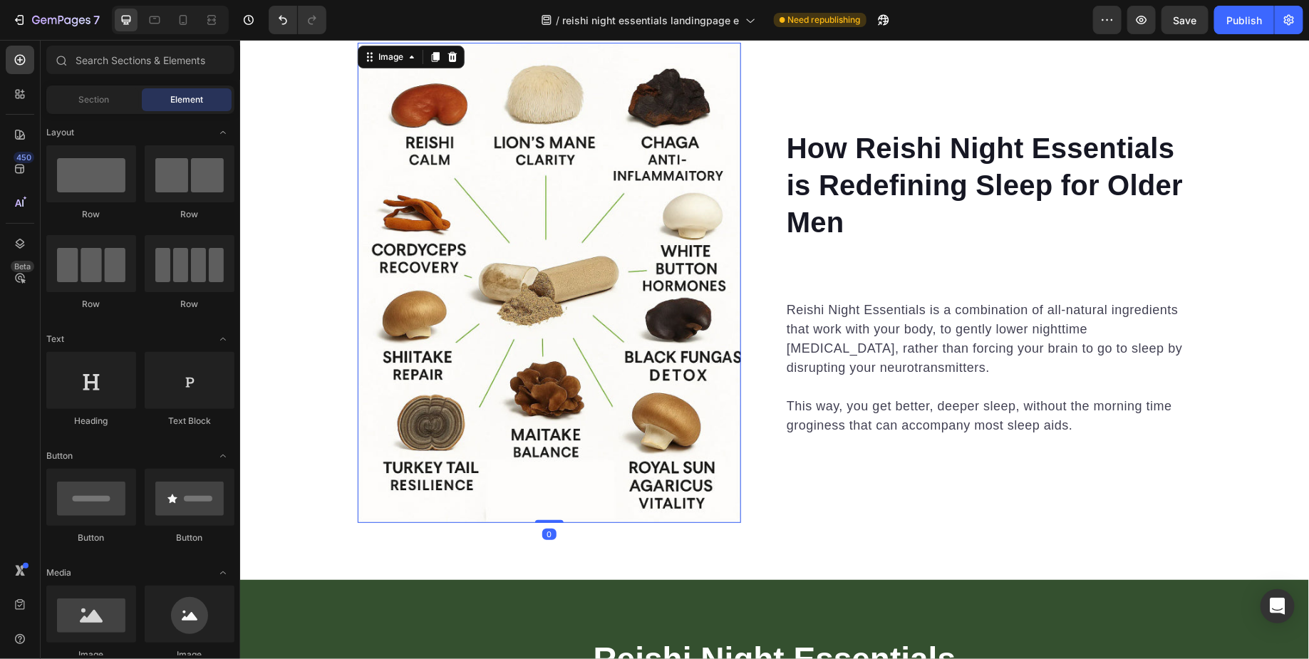
click at [554, 208] on img at bounding box center [548, 282] width 383 height 480
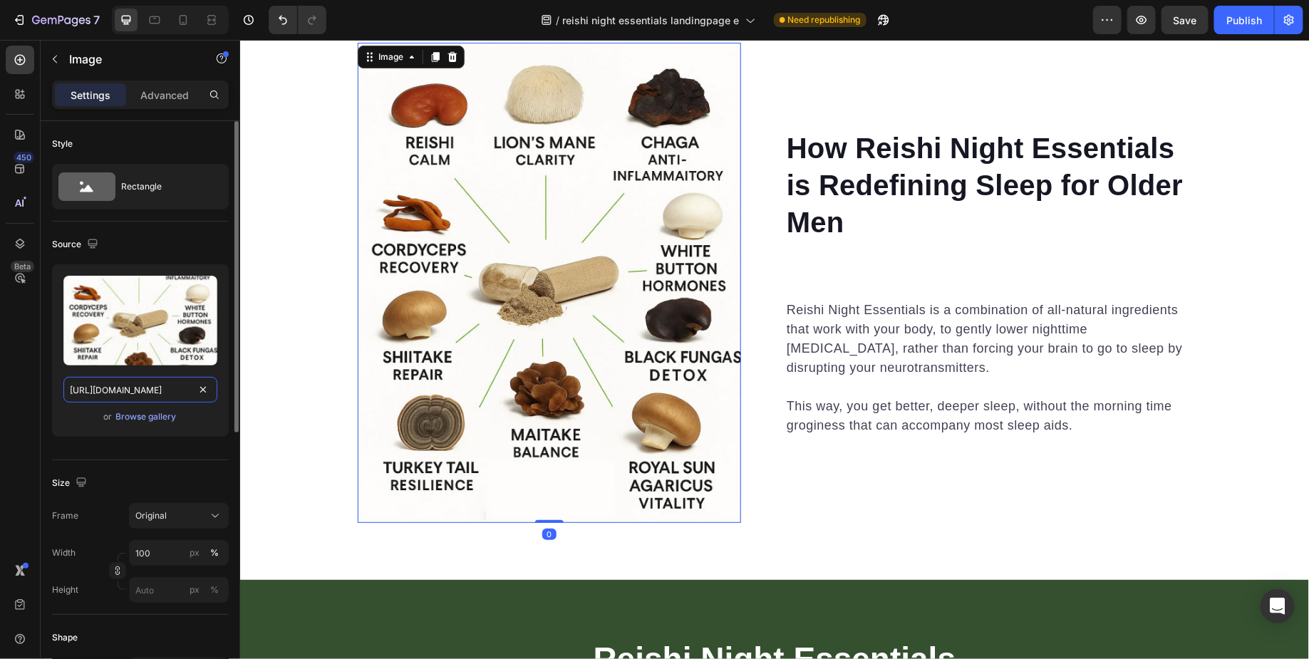
click at [146, 394] on input "[URL][DOMAIN_NAME]" at bounding box center [140, 390] width 154 height 26
click at [158, 28] on div at bounding box center [154, 20] width 23 height 23
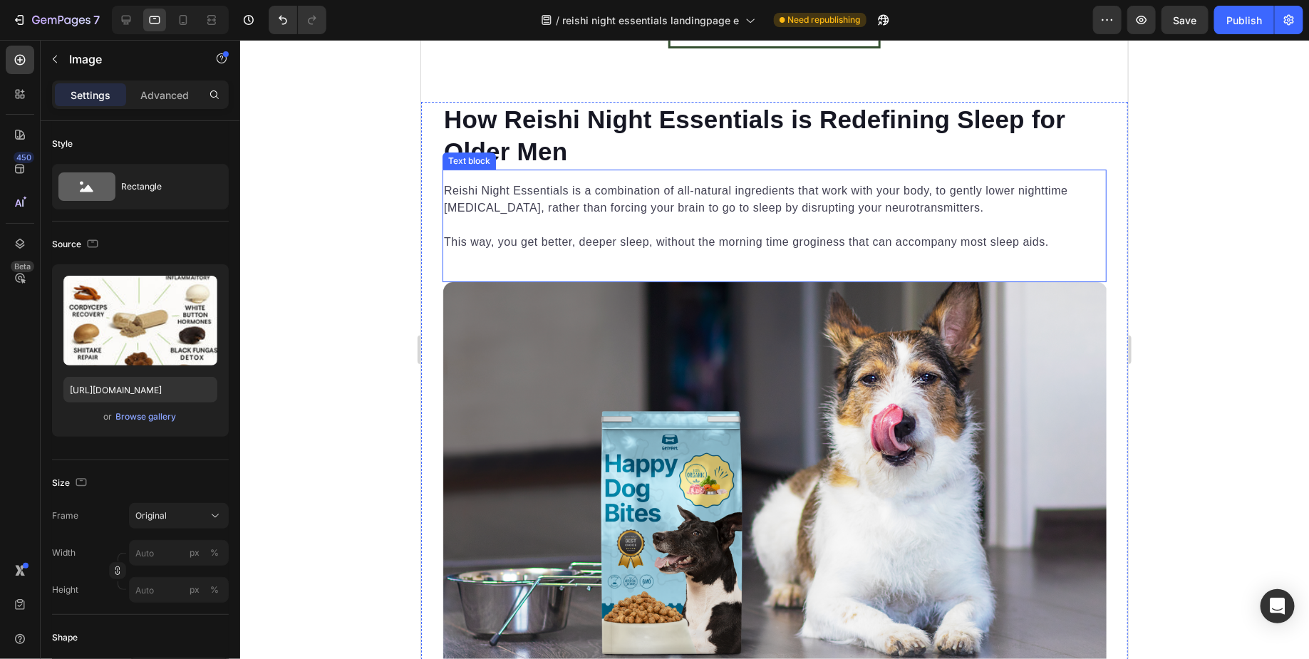
scroll to position [4815, 0]
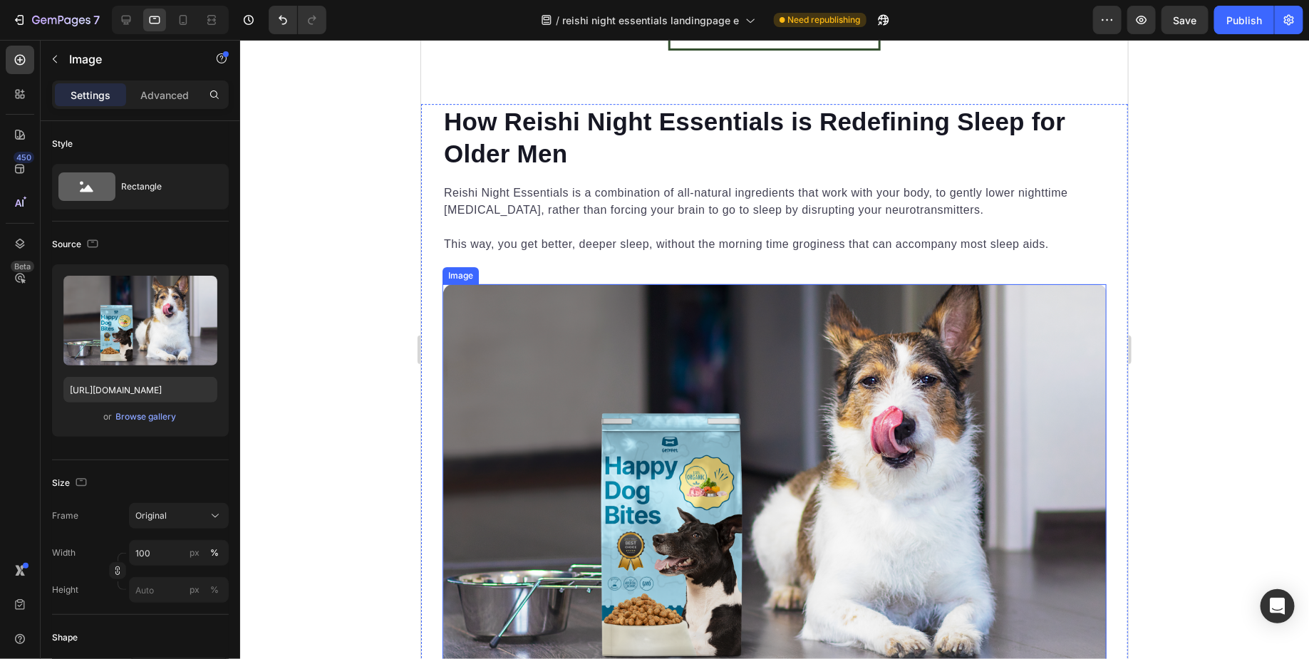
click at [699, 368] on img at bounding box center [774, 481] width 664 height 394
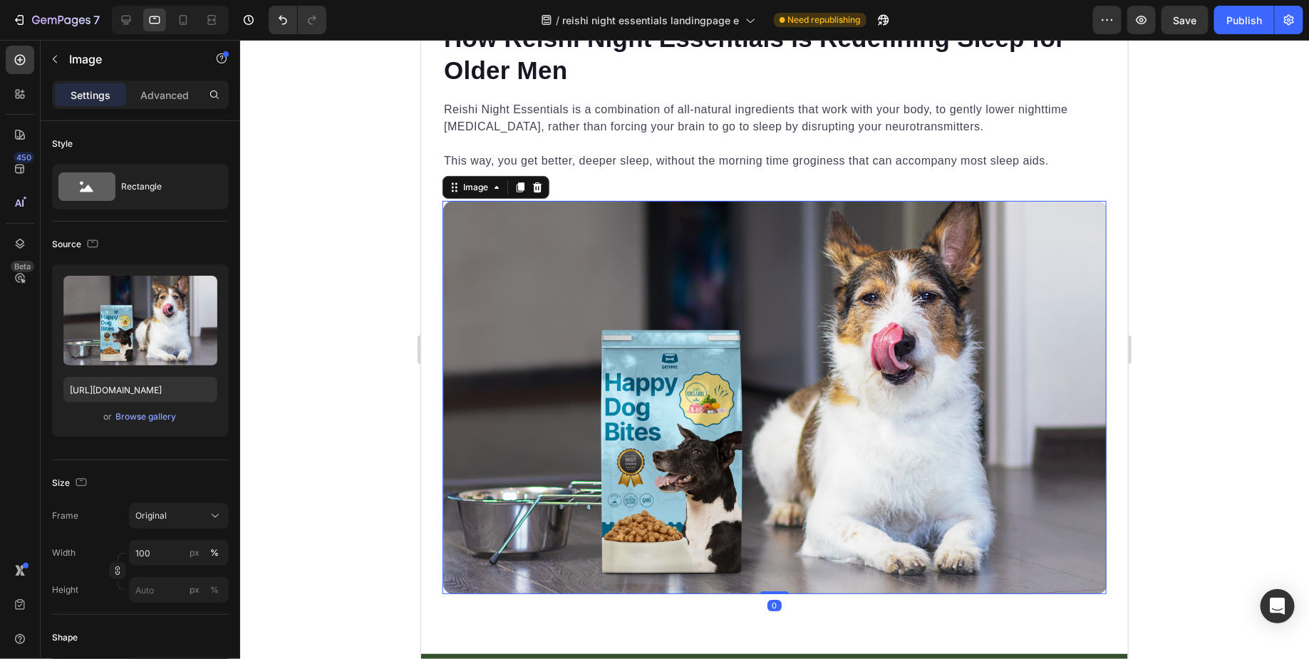
scroll to position [4906, 0]
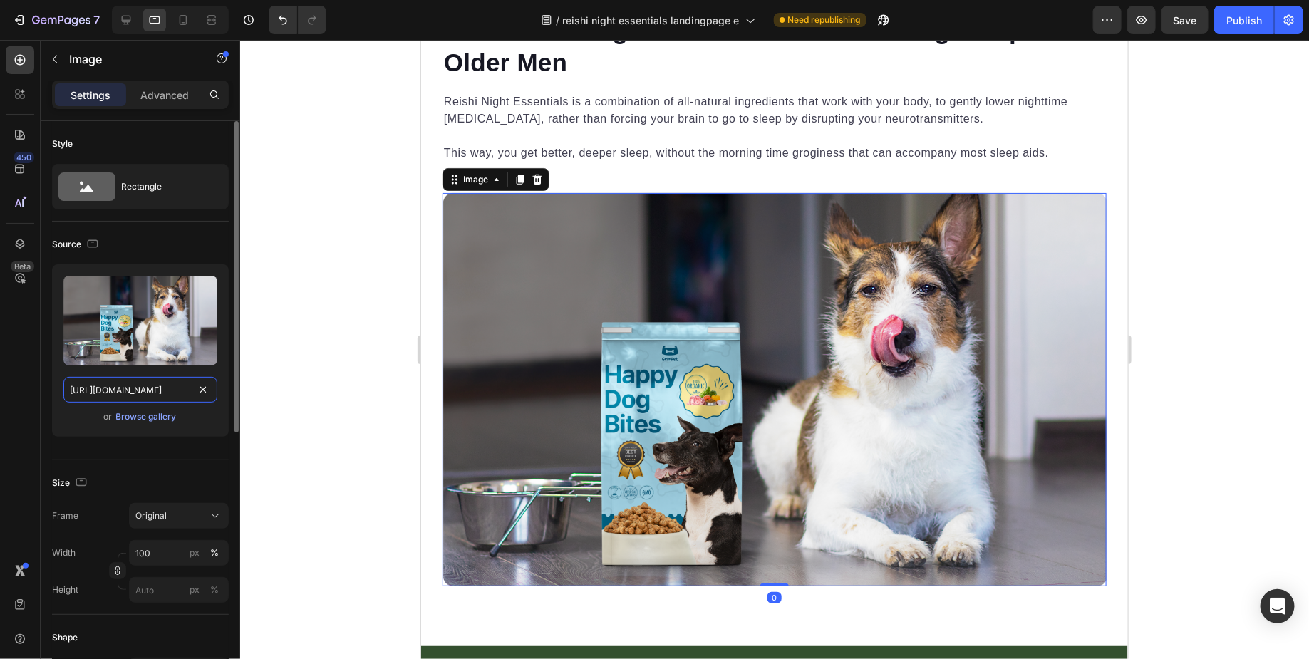
click at [142, 393] on input "[URL][DOMAIN_NAME]" at bounding box center [140, 390] width 154 height 26
paste input "[DOMAIN_NAME][URL]"
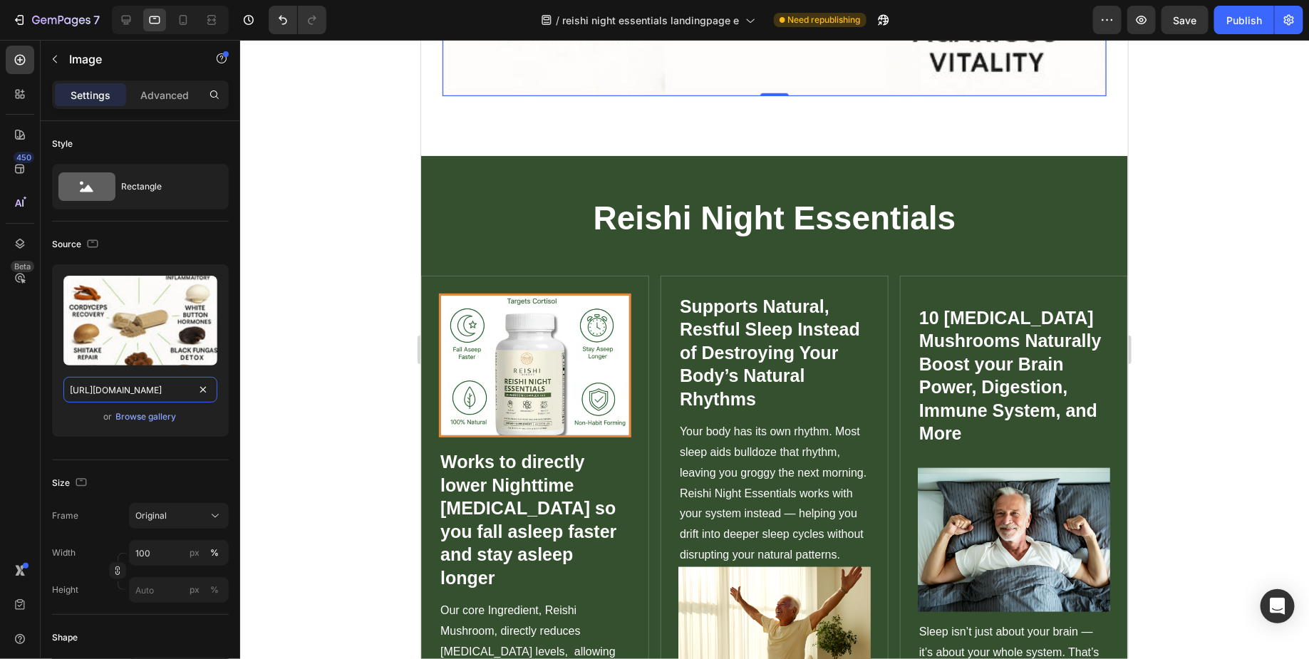
scroll to position [5820, 0]
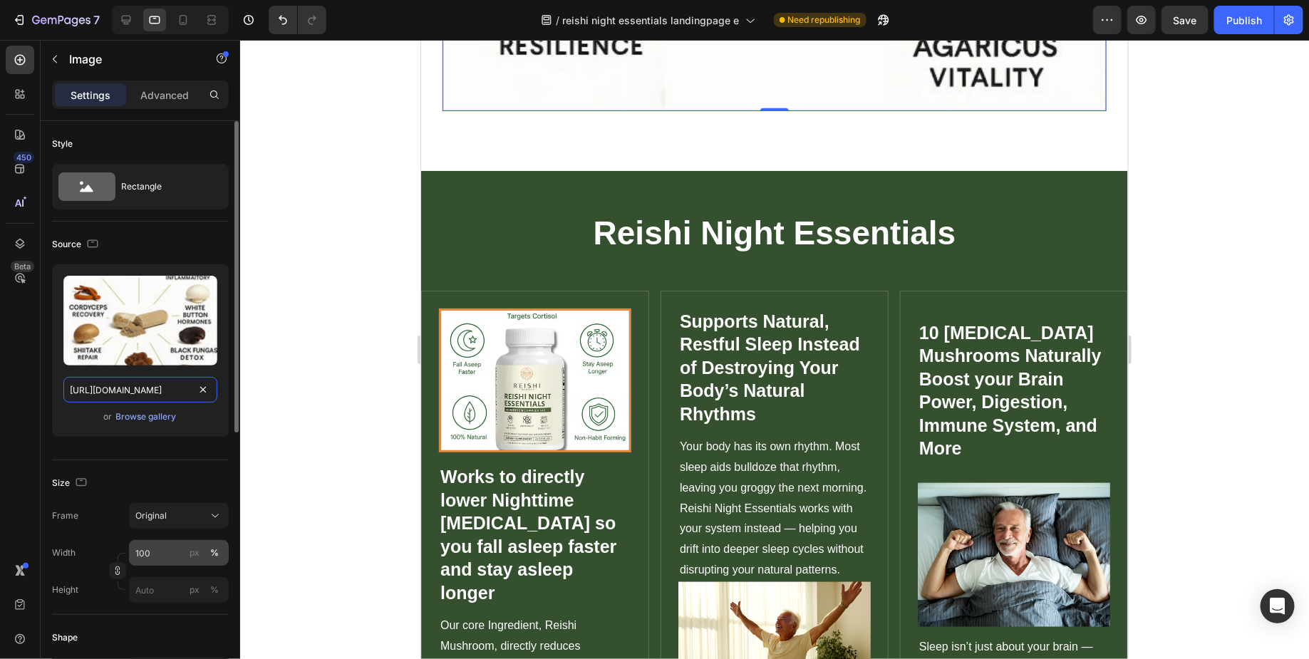
type input "[URL][DOMAIN_NAME]"
click at [161, 554] on input "100" at bounding box center [179, 553] width 100 height 26
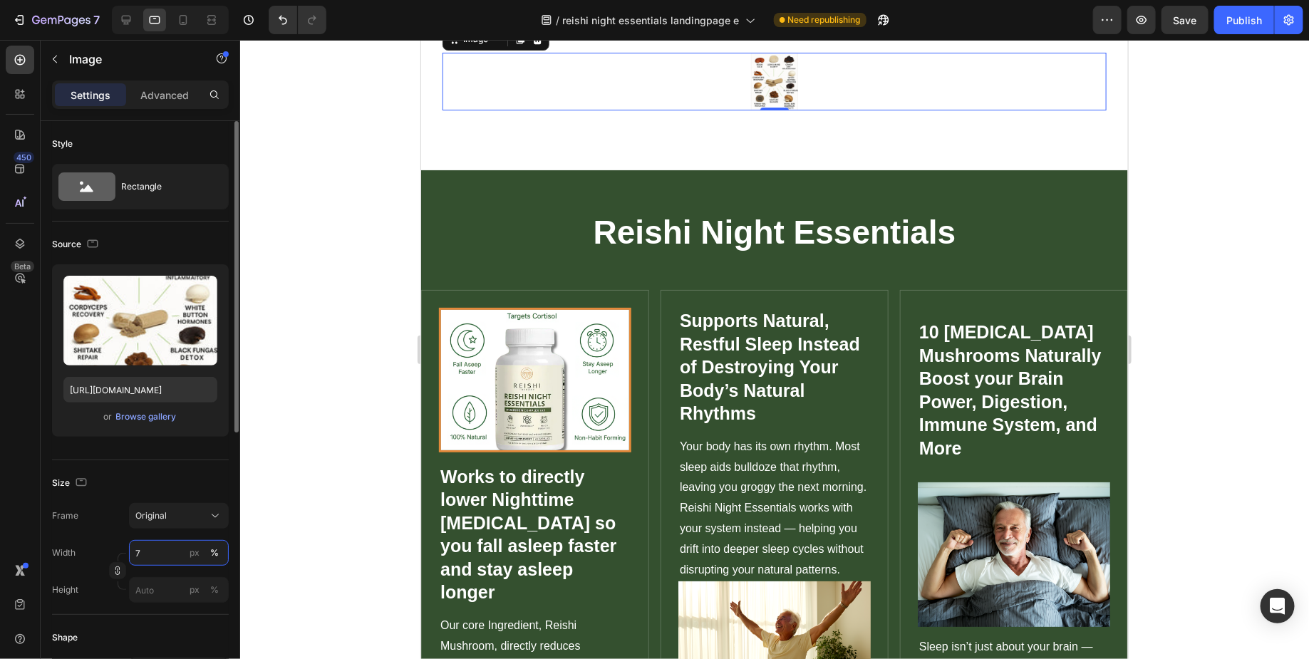
type input "75"
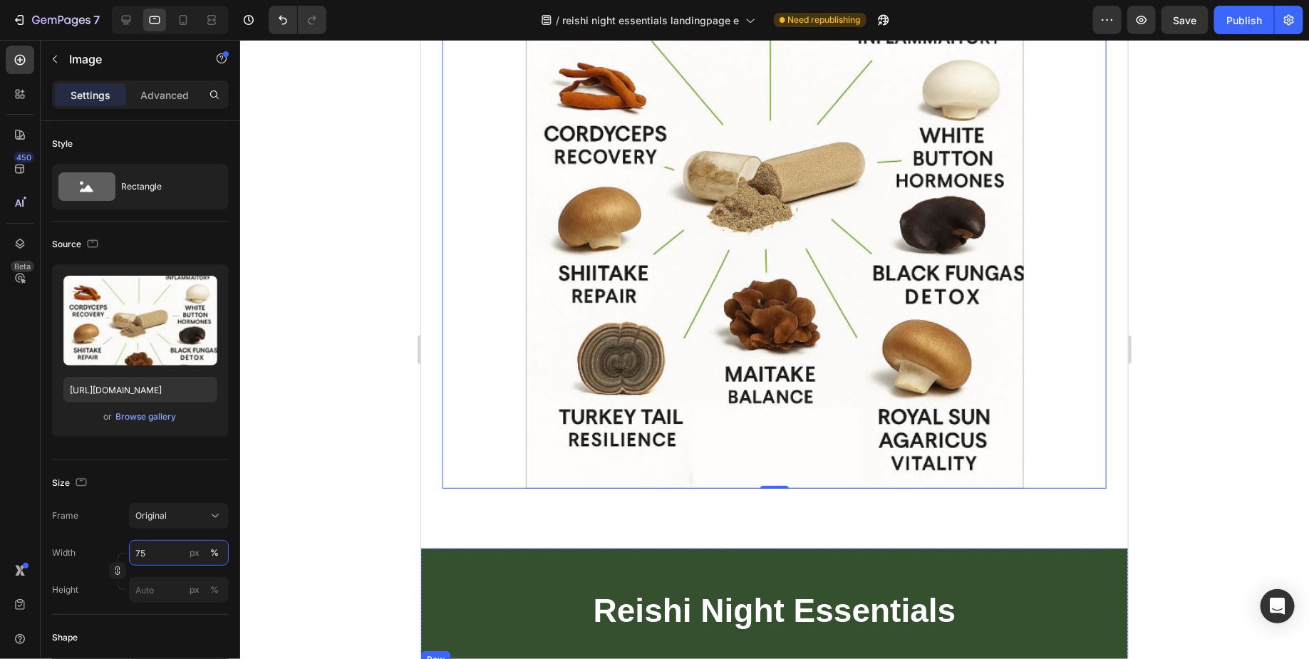
scroll to position [5157, 0]
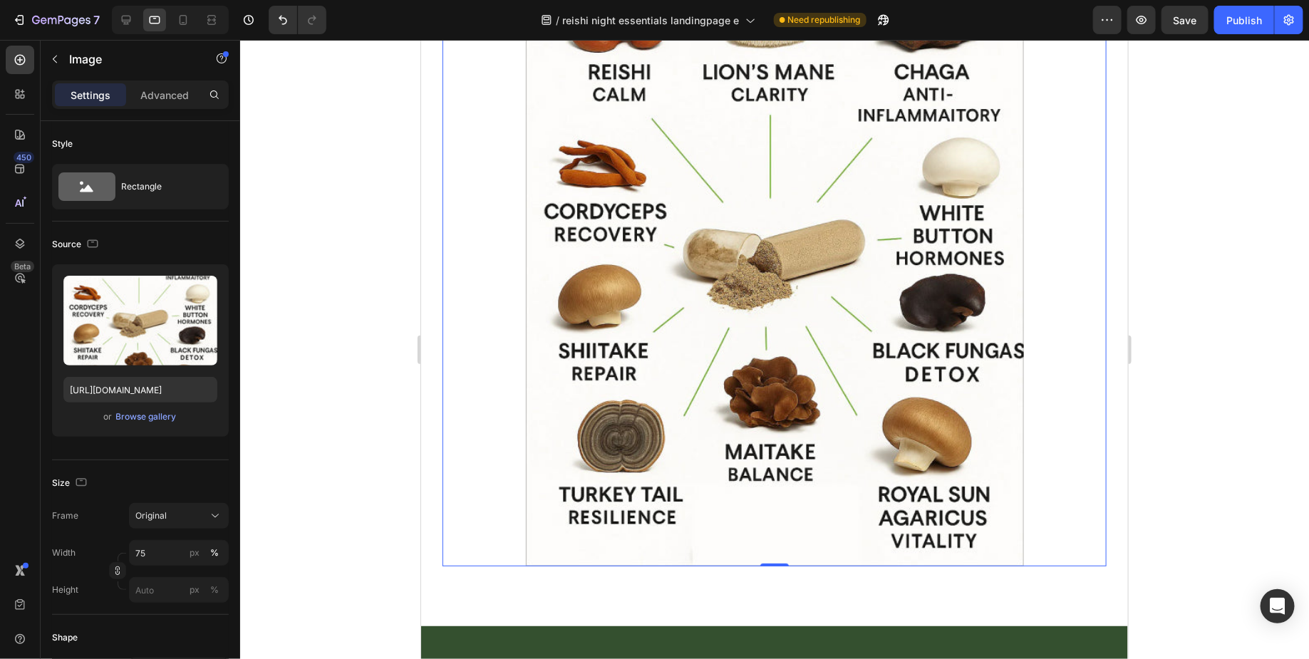
click at [343, 281] on div at bounding box center [774, 349] width 1069 height 619
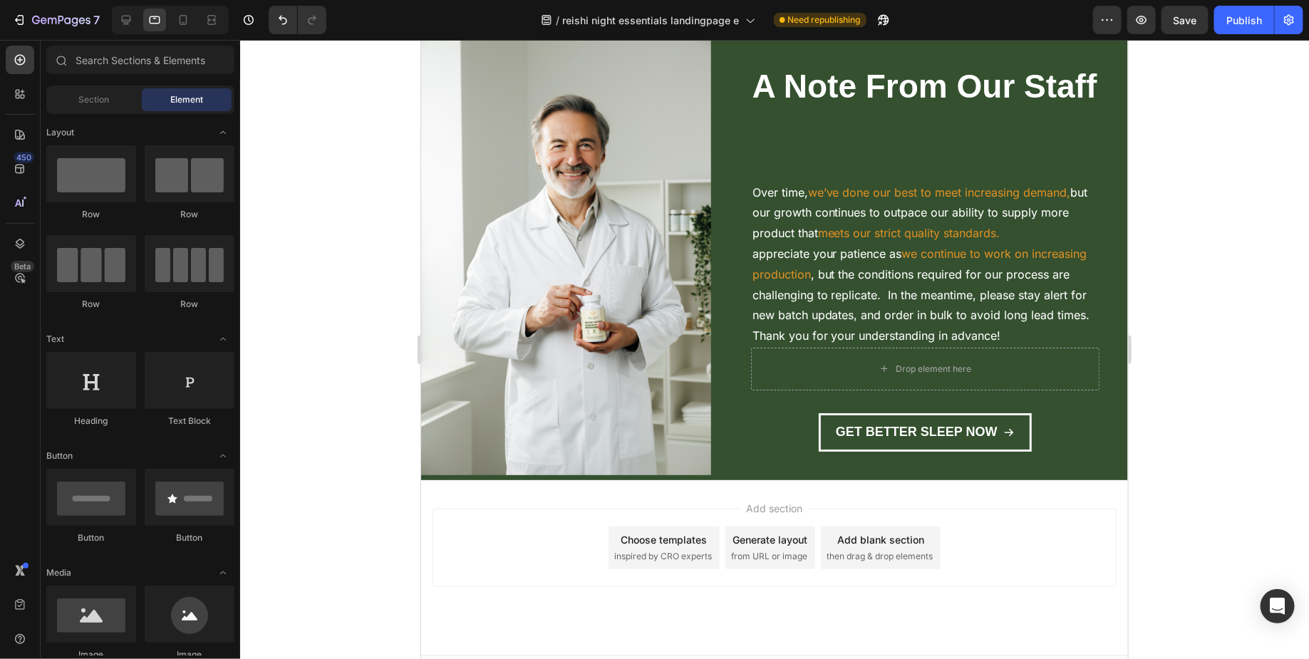
scroll to position [10264, 0]
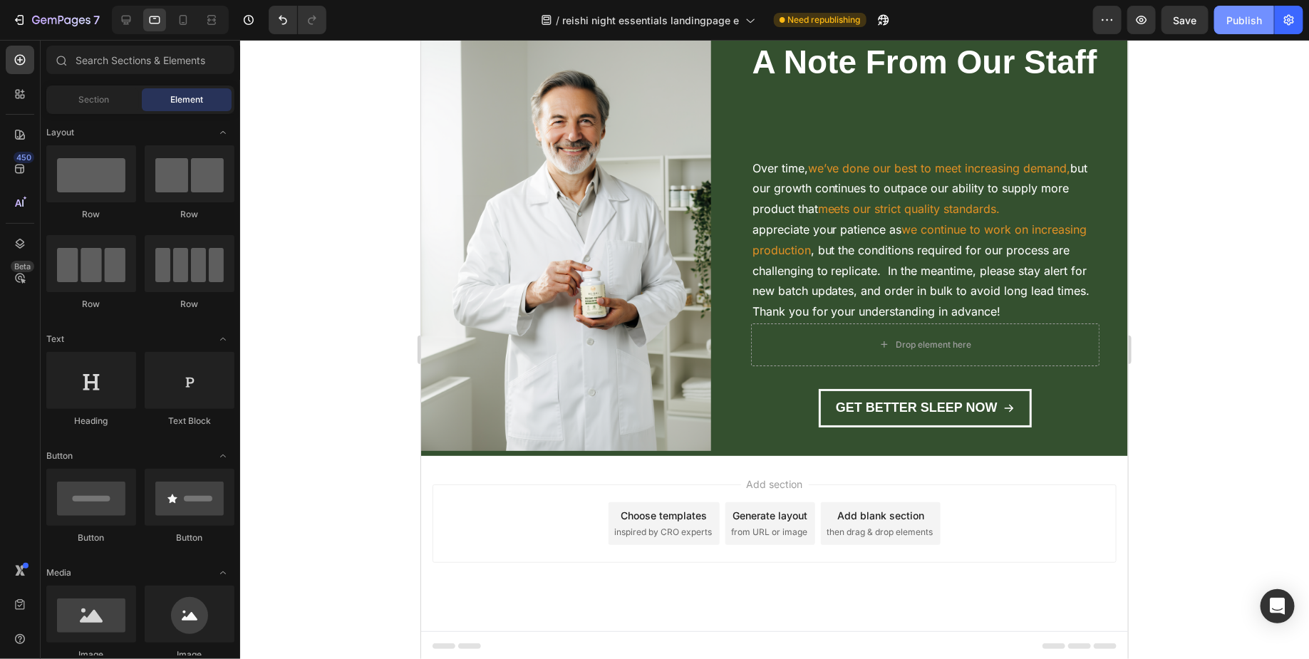
click at [1221, 23] on button "Publish" at bounding box center [1244, 20] width 60 height 28
